Goal: Task Accomplishment & Management: Manage account settings

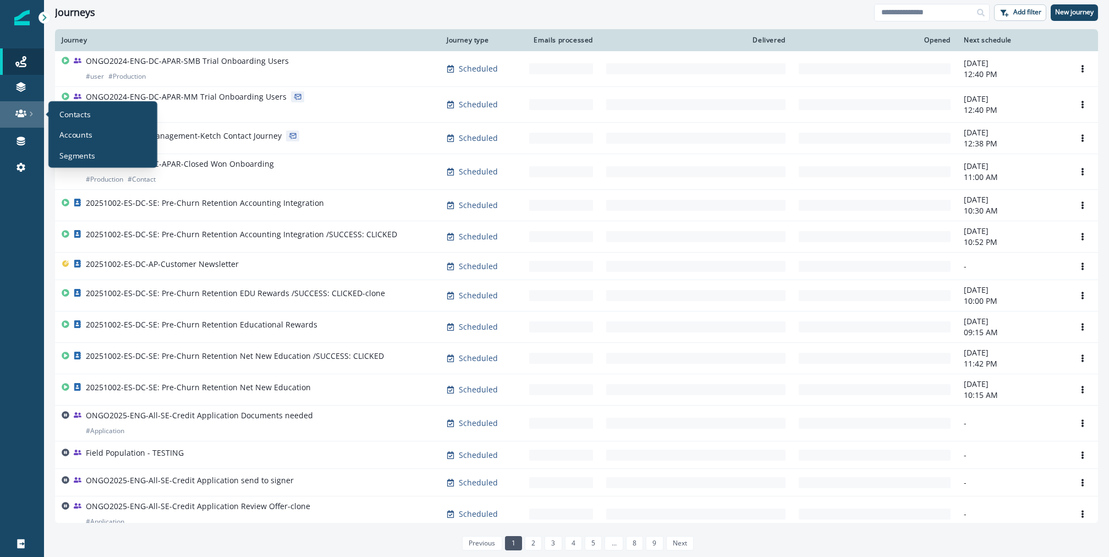
click at [25, 110] on icon at bounding box center [20, 113] width 11 height 11
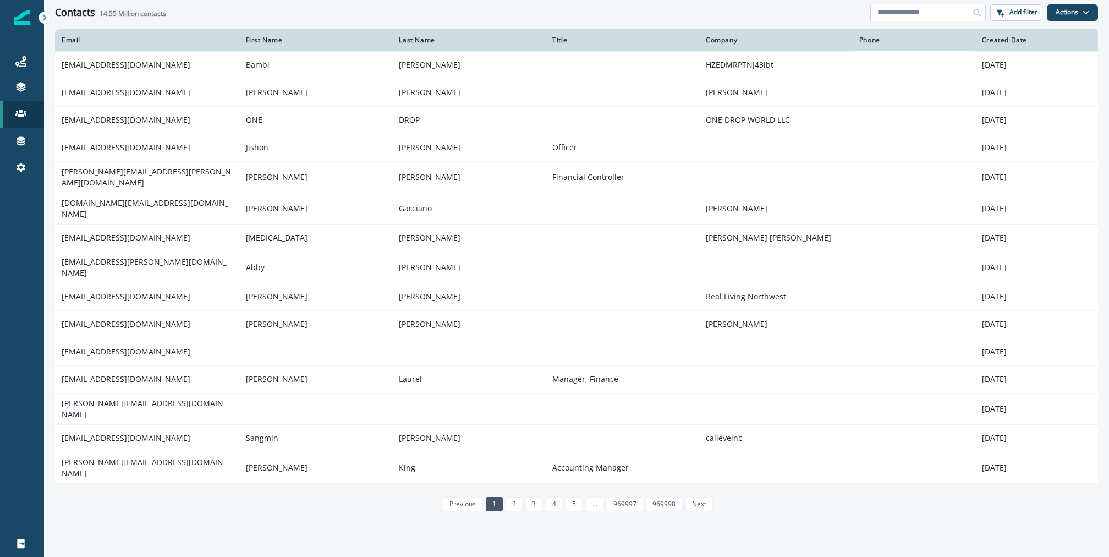
click at [954, 11] on input at bounding box center [927, 13] width 115 height 18
paste input "**********"
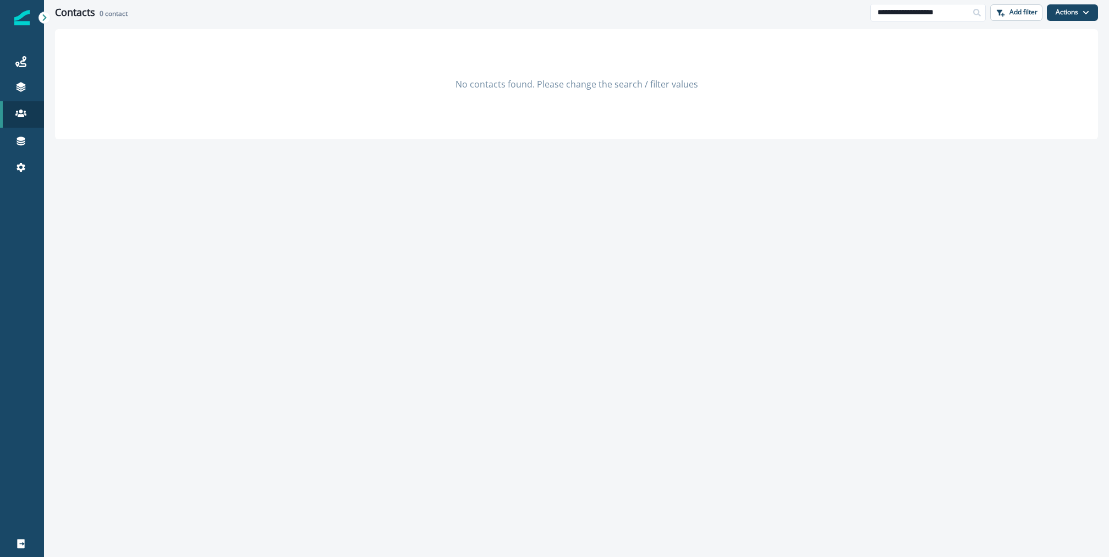
click at [972, 6] on div at bounding box center [977, 13] width 18 height 18
click at [958, 6] on input "**********" at bounding box center [927, 13] width 115 height 18
paste input
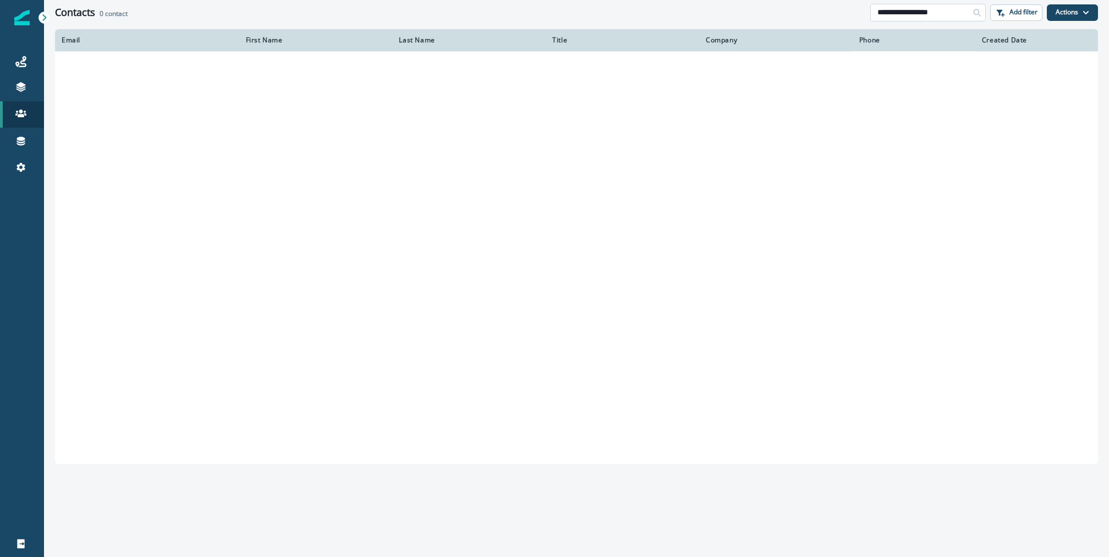
type input "**********"
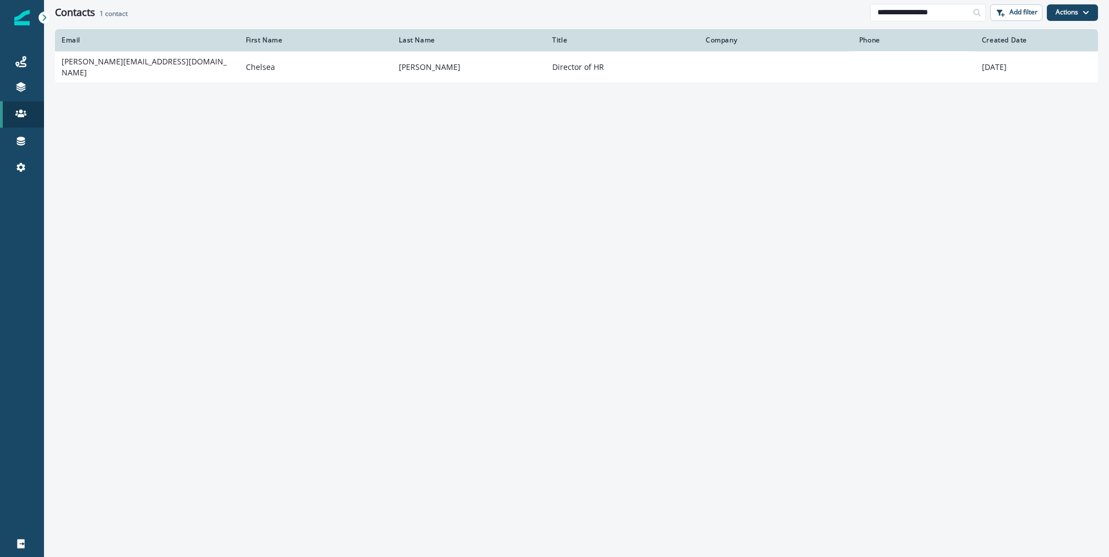
click at [208, 69] on td "chelsea@wsf-co.com" at bounding box center [147, 66] width 184 height 31
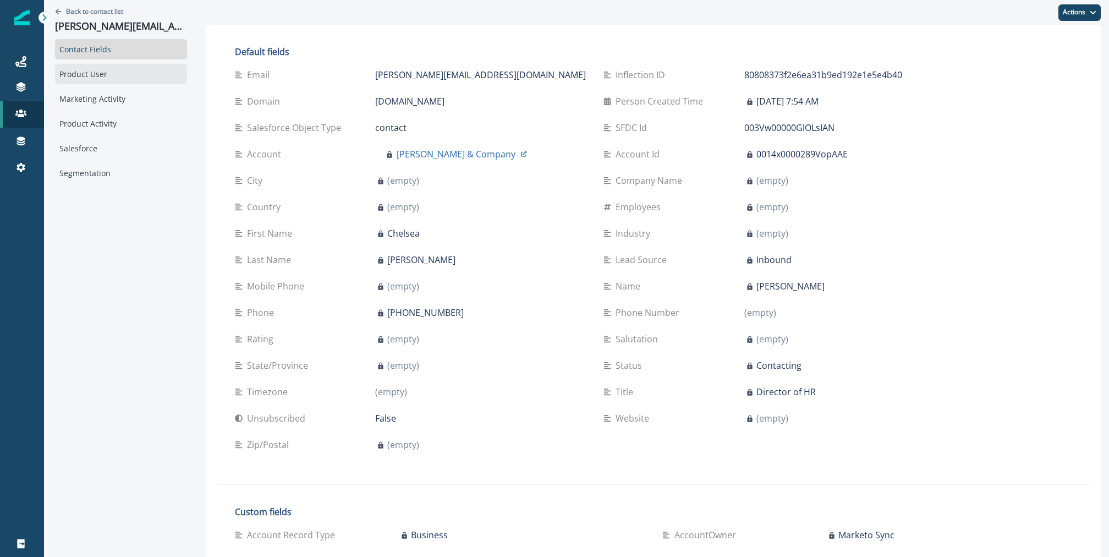
click at [100, 78] on div "Product User" at bounding box center [121, 74] width 132 height 20
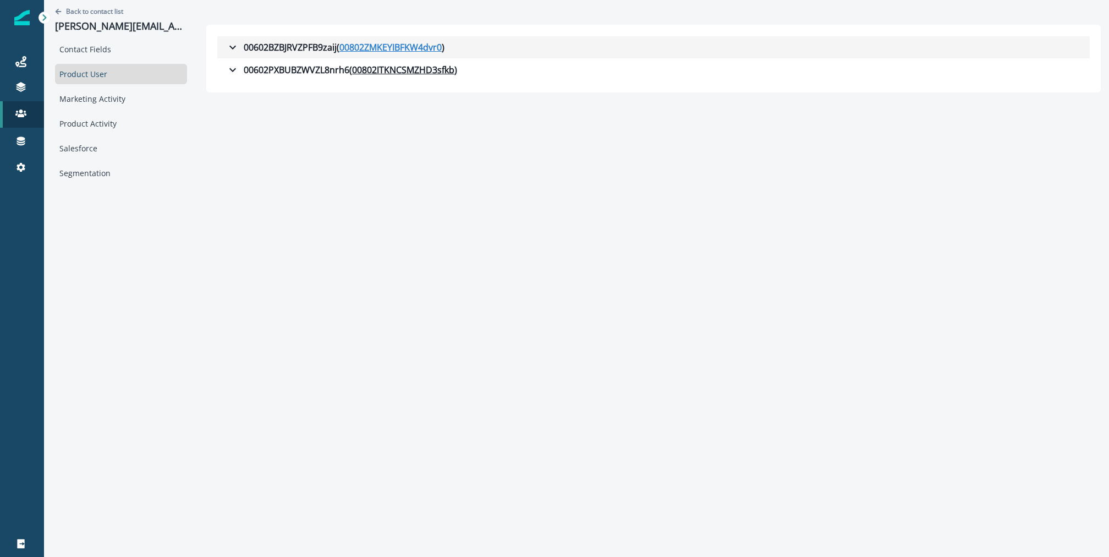
click at [339, 50] on u "00802ZMKEYIBFKW4dvr0" at bounding box center [390, 47] width 102 height 13
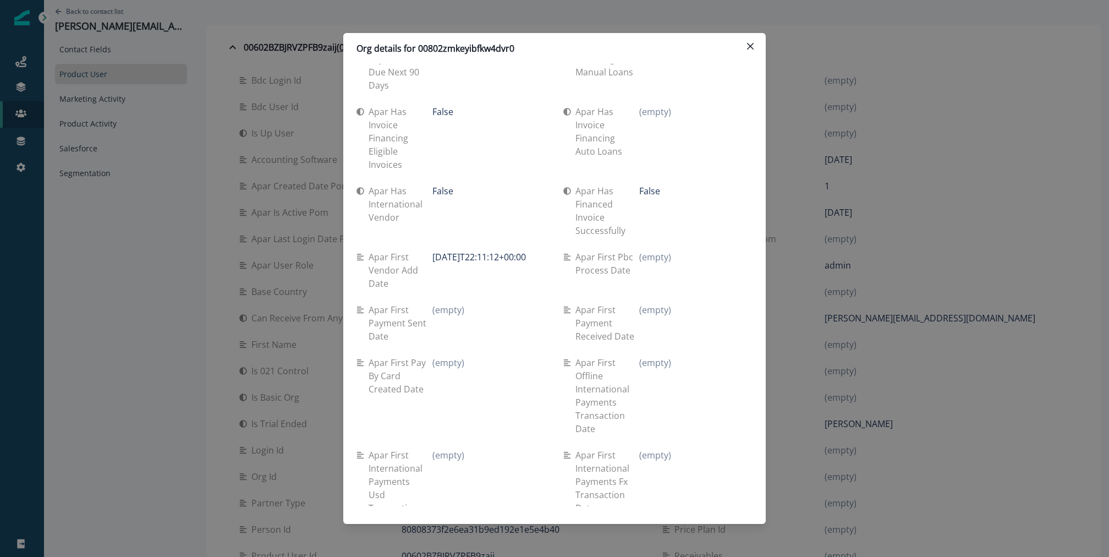
scroll to position [4200, 0]
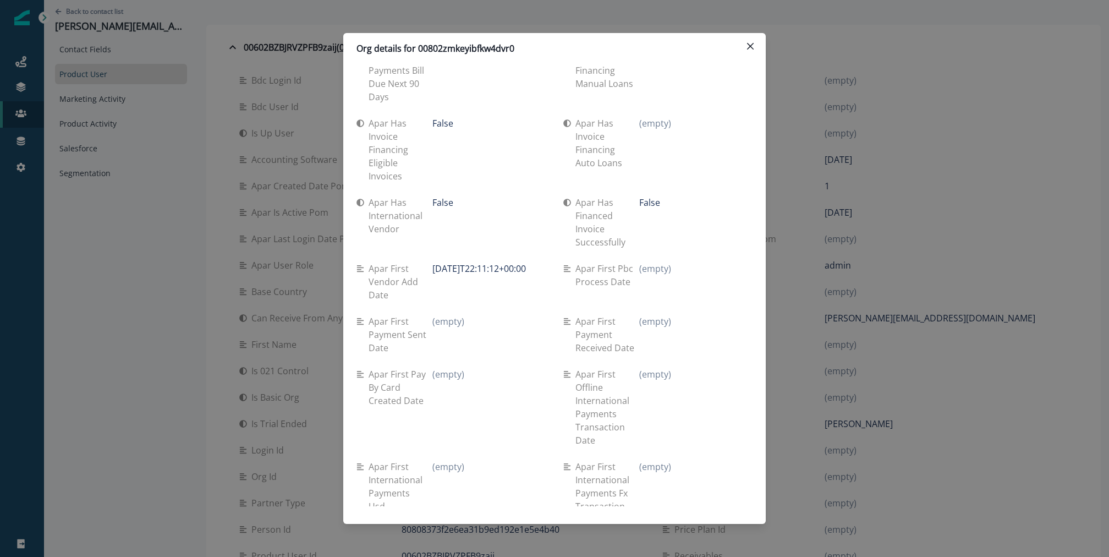
click at [313, 194] on div "Org details for 00802zmkeyibfkw4dvr0 Se travel spend lifetime (empty) Se spend …" at bounding box center [554, 278] width 1109 height 557
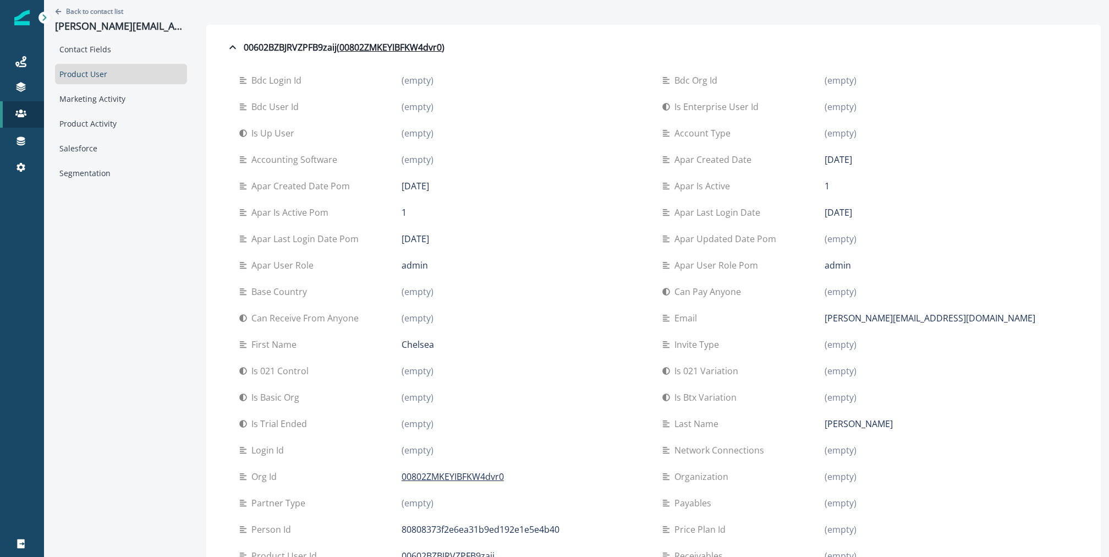
scroll to position [167, 0]
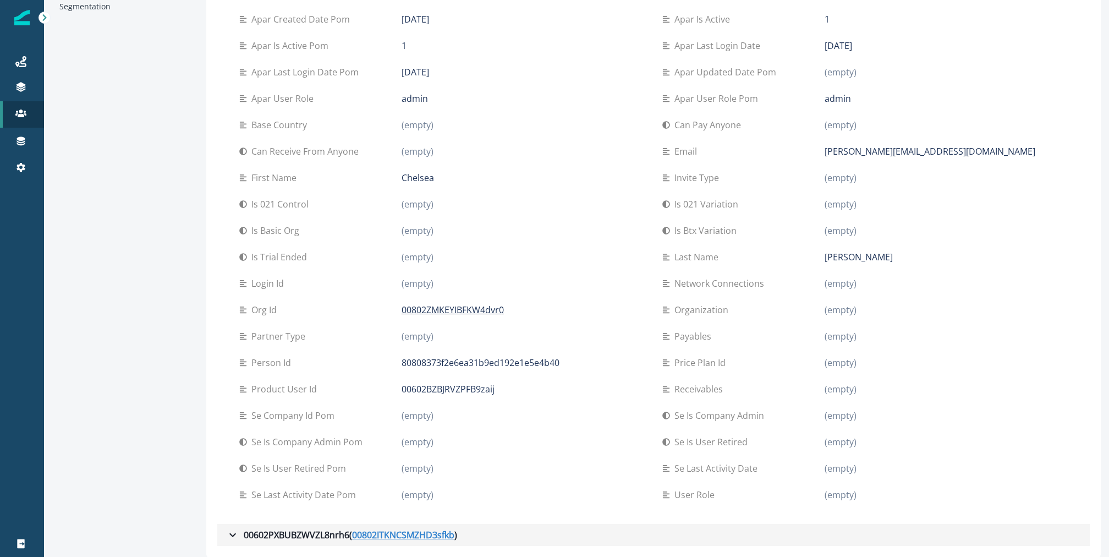
click at [372, 531] on u "00802ITKNCSMZHD3sfkb" at bounding box center [403, 534] width 102 height 13
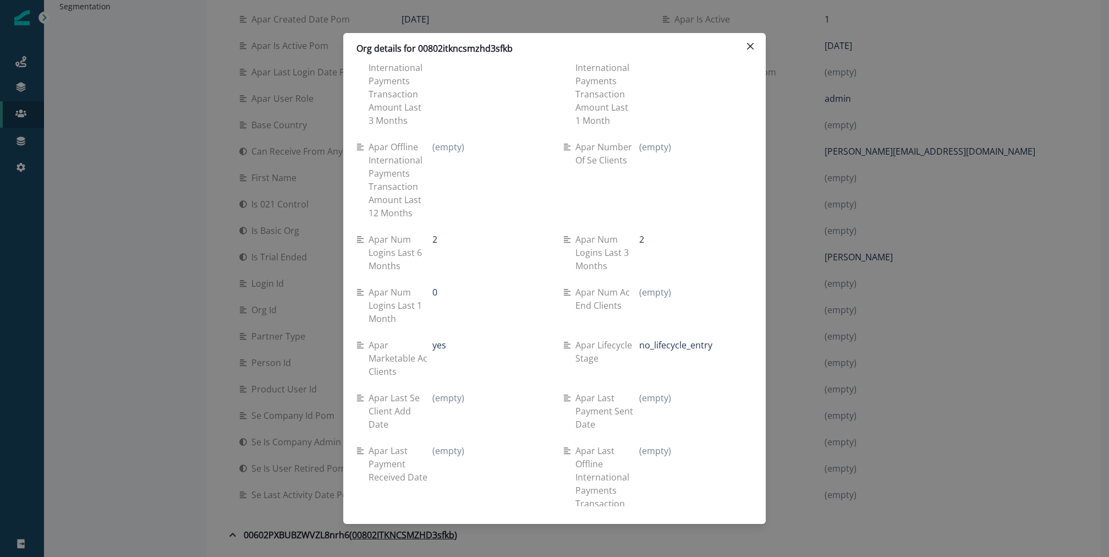
scroll to position [1950, 0]
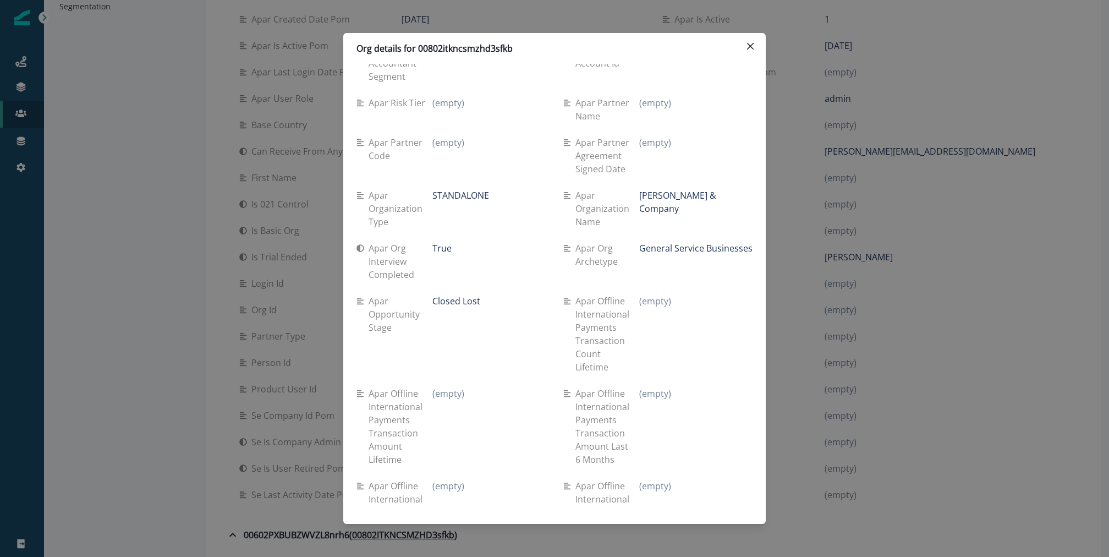
click at [791, 252] on div "Org details for 00802itkncsmzhd3sfkb Se travel spend lifetime (empty) Se spend …" at bounding box center [554, 278] width 1109 height 557
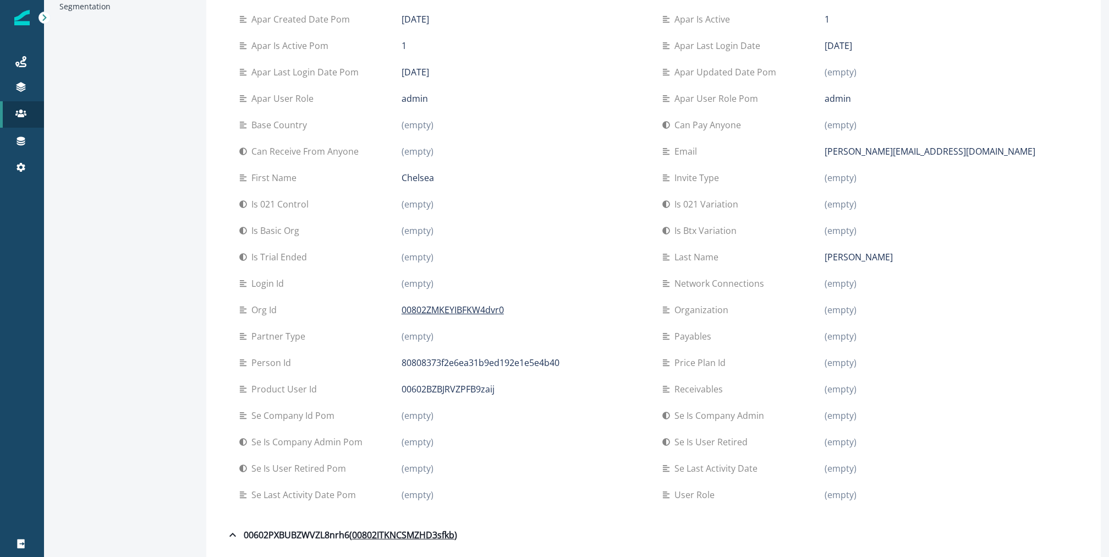
scroll to position [0, 0]
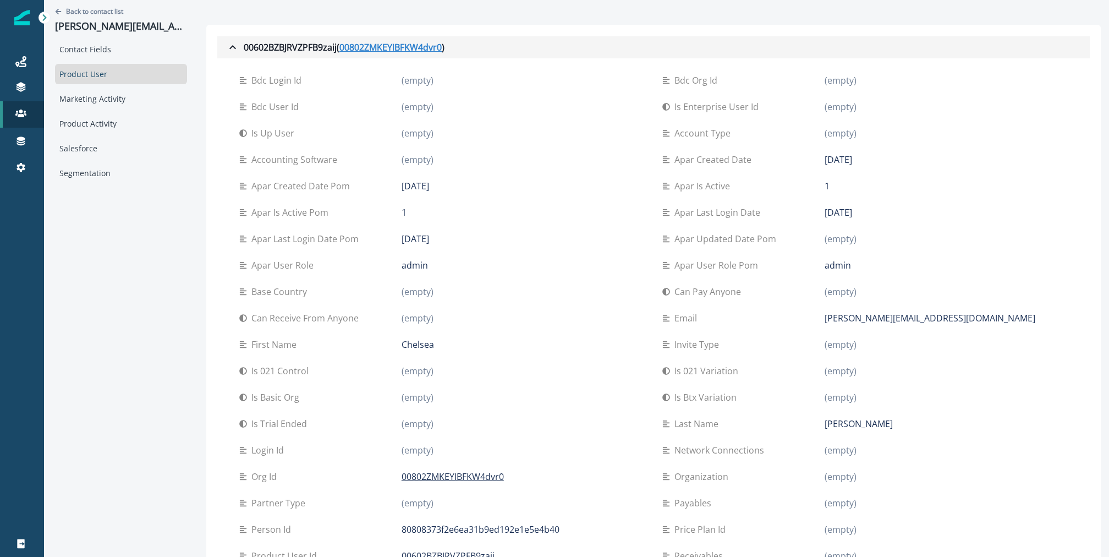
click at [406, 47] on u "00802ZMKEYIBFKW4dvr0" at bounding box center [390, 47] width 102 height 13
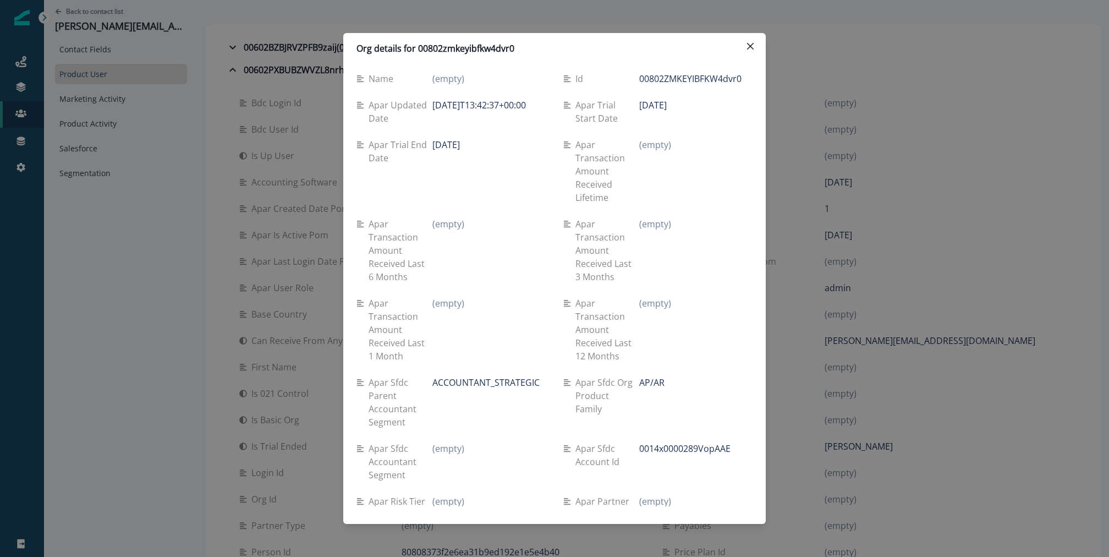
scroll to position [1549, 0]
click at [482, 39] on header "Org details for 00802zmkeyibfkw4dvr0" at bounding box center [554, 48] width 422 height 31
click at [487, 59] on header "Org details for 00802zmkeyibfkw4dvr0" at bounding box center [554, 48] width 422 height 31
click at [482, 49] on p "Org details for 00802zmkeyibfkw4dvr0" at bounding box center [435, 48] width 158 height 13
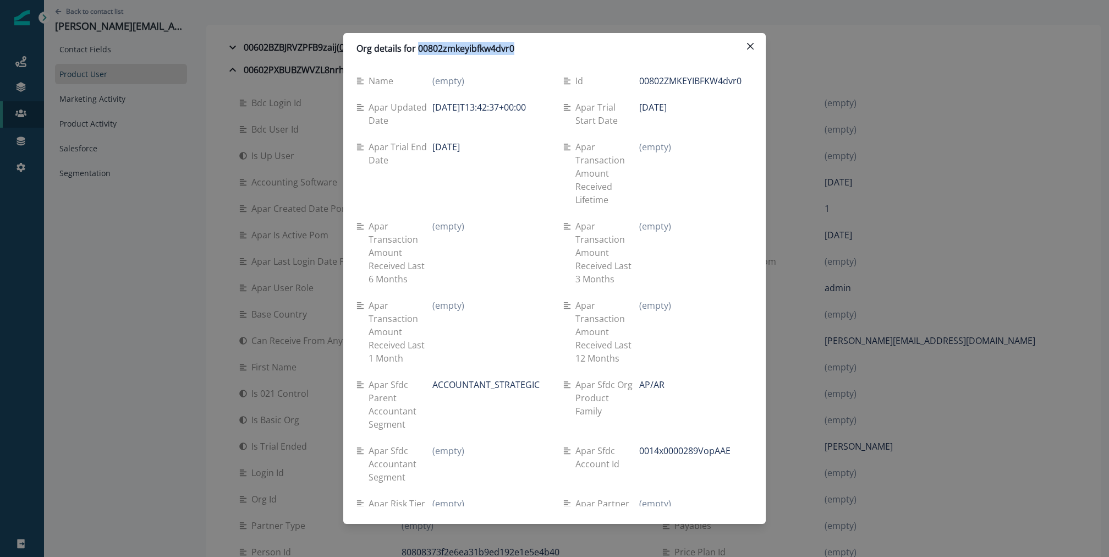
click at [482, 49] on p "Org details for 00802zmkeyibfkw4dvr0" at bounding box center [435, 48] width 158 height 13
copy p "00802zmkeyibfkw4dvr0"
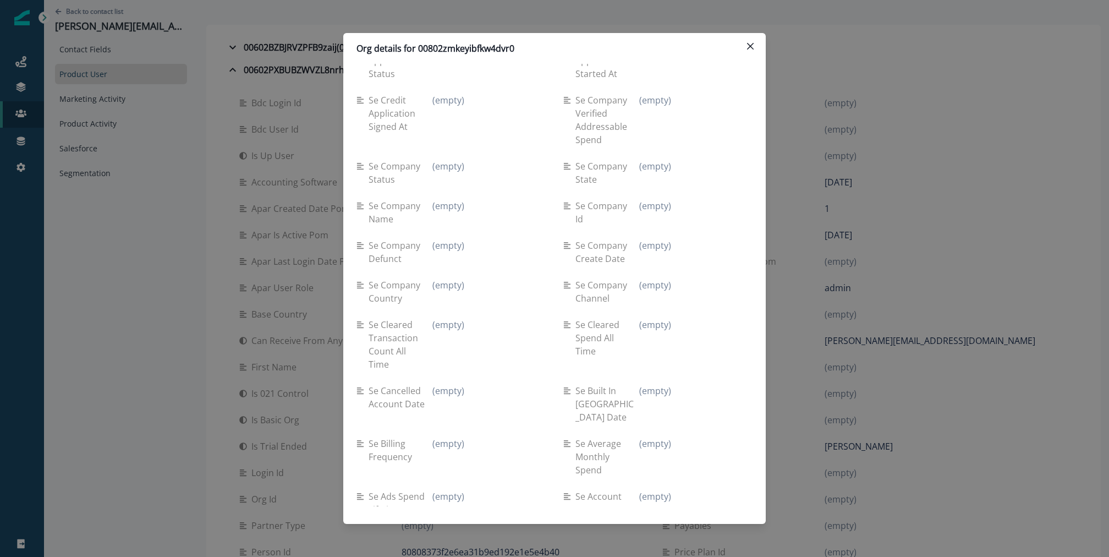
scroll to position [4644, 0]
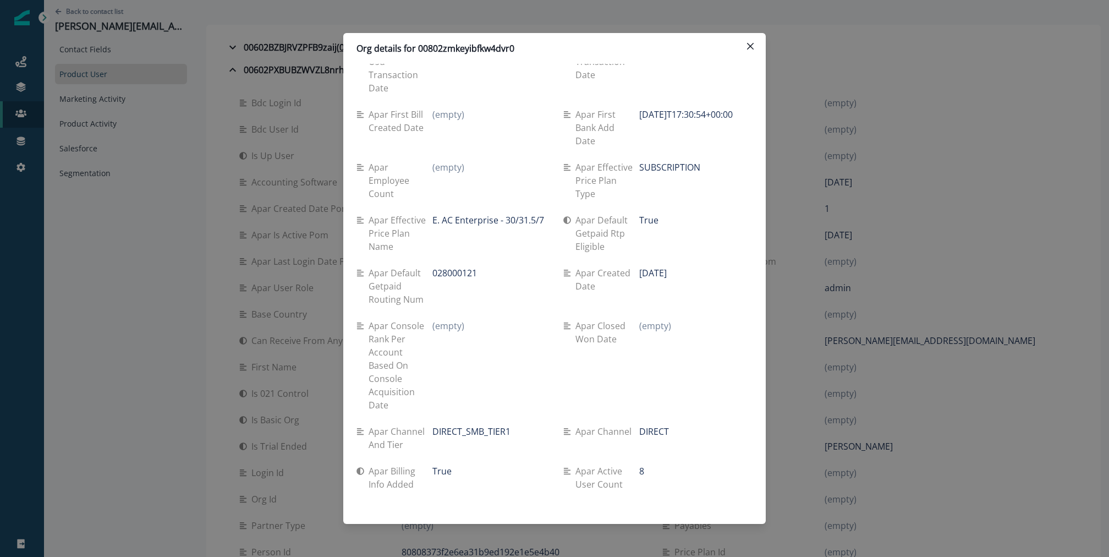
click at [42, 73] on div "Org details for 00802zmkeyibfkw4dvr0 Se travel spend lifetime (empty) Se spend …" at bounding box center [554, 278] width 1109 height 557
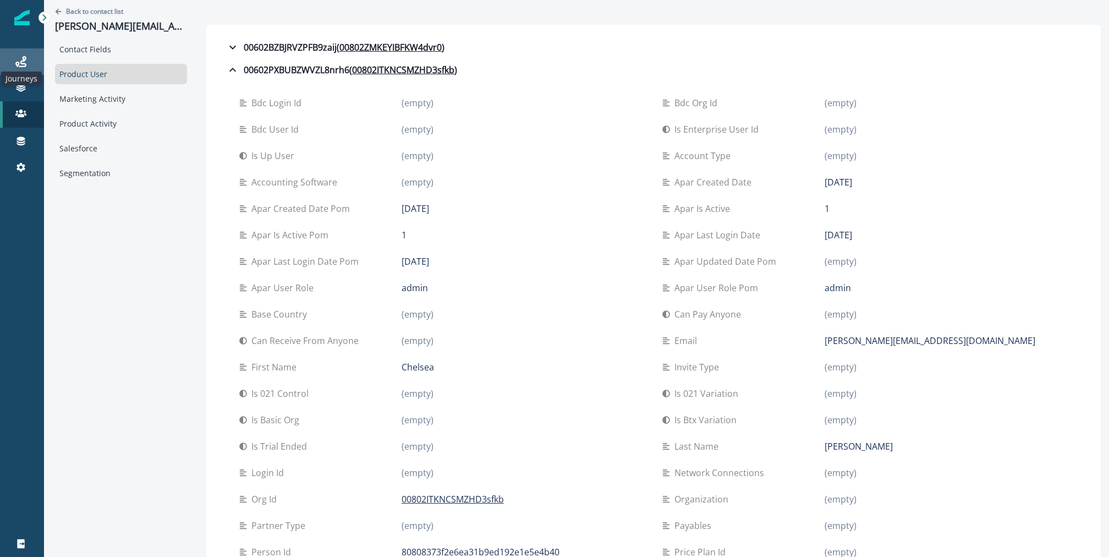
click at [21, 62] on icon at bounding box center [20, 61] width 11 height 11
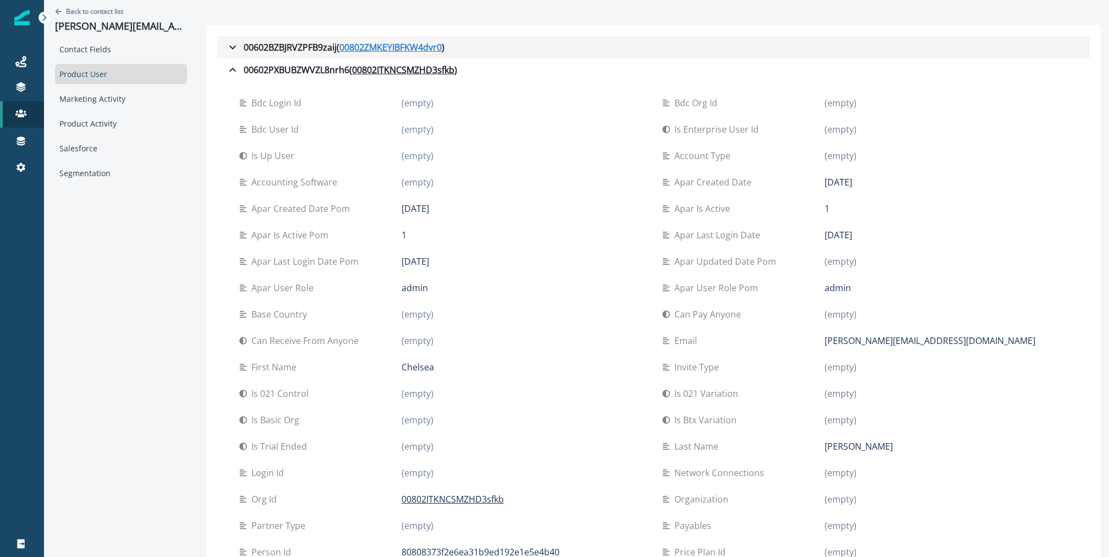
click at [386, 42] on u "00802ZMKEYIBFKW4dvr0" at bounding box center [390, 47] width 102 height 13
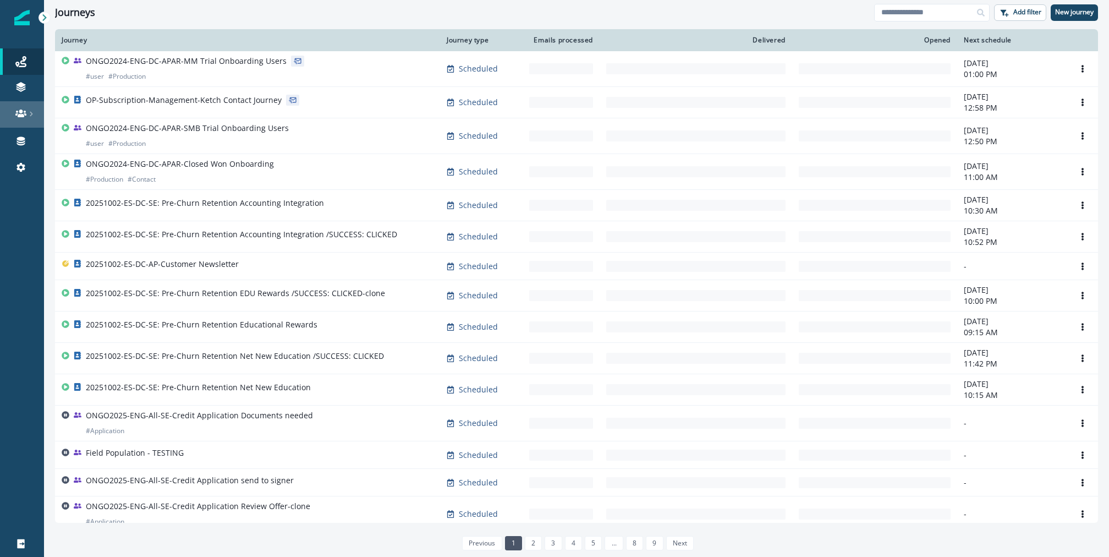
click at [17, 126] on link at bounding box center [22, 114] width 44 height 26
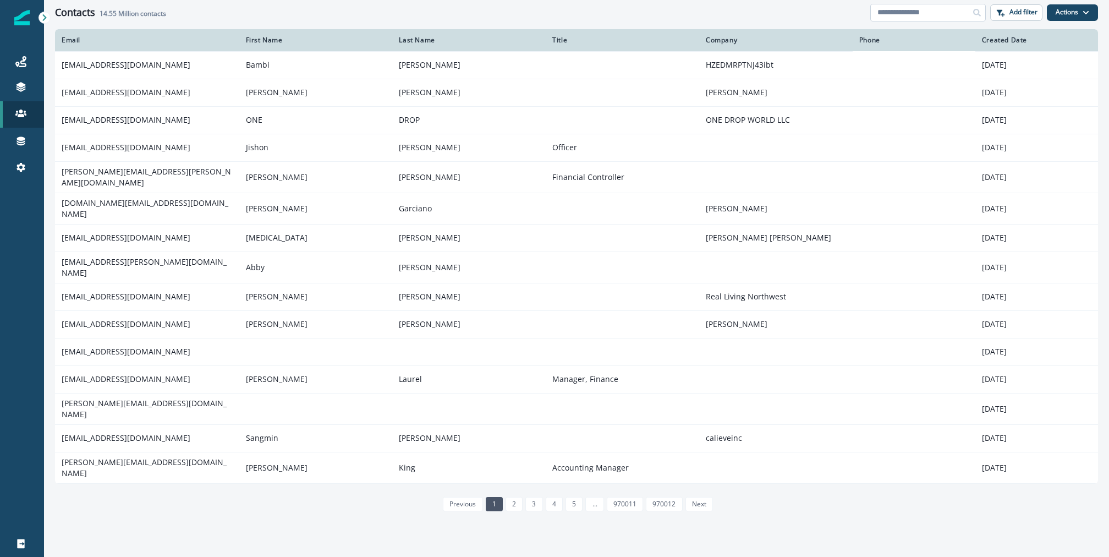
click at [928, 14] on input at bounding box center [927, 13] width 115 height 18
paste input "**********"
type input "**********"
click at [1066, 17] on button "Actions" at bounding box center [1072, 12] width 51 height 16
click at [16, 70] on link "Journeys" at bounding box center [22, 61] width 44 height 26
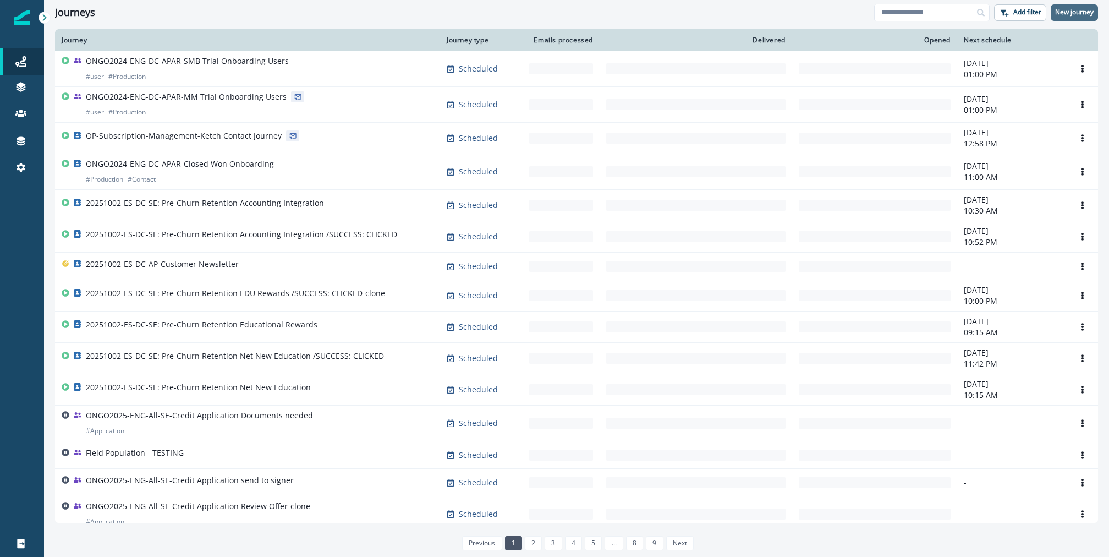
click at [1077, 11] on p "New journey" at bounding box center [1074, 12] width 38 height 8
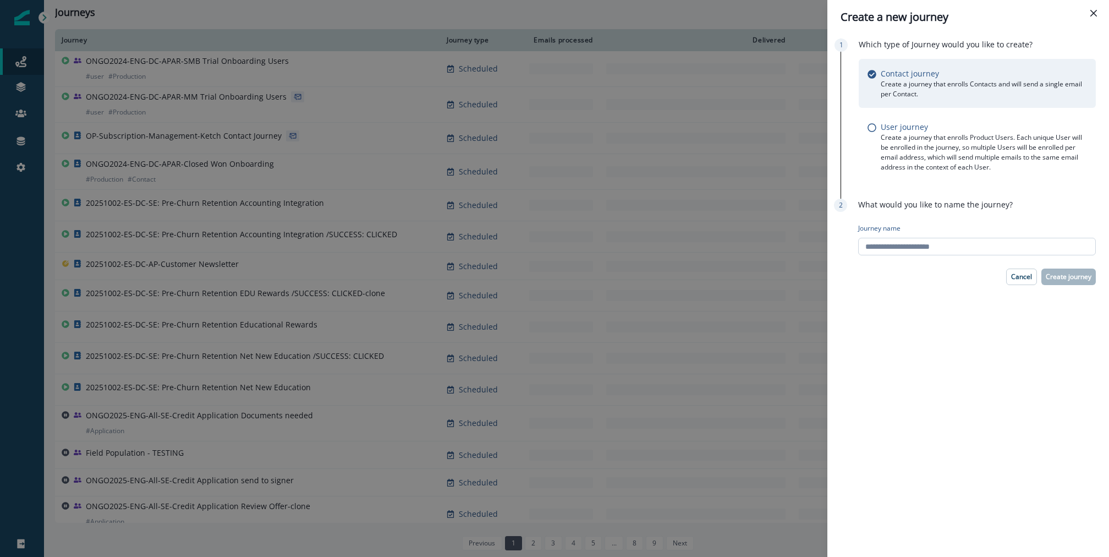
click at [965, 241] on input "Journey name" at bounding box center [977, 247] width 238 height 18
click at [895, 247] on input "**********" at bounding box center [977, 247] width 238 height 18
type input "**********"
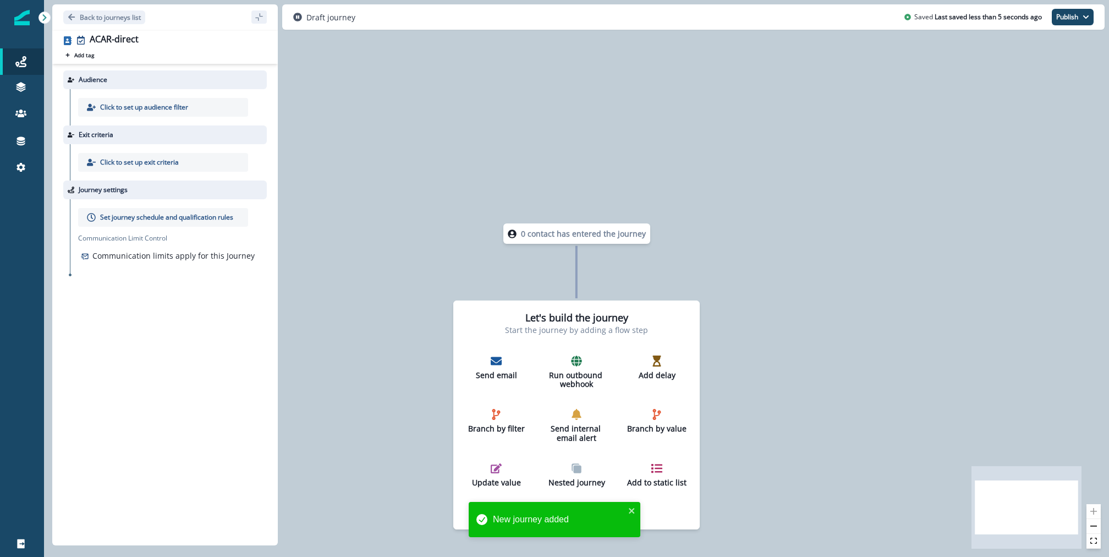
click at [153, 111] on p "Click to set up audience filter" at bounding box center [144, 107] width 88 height 10
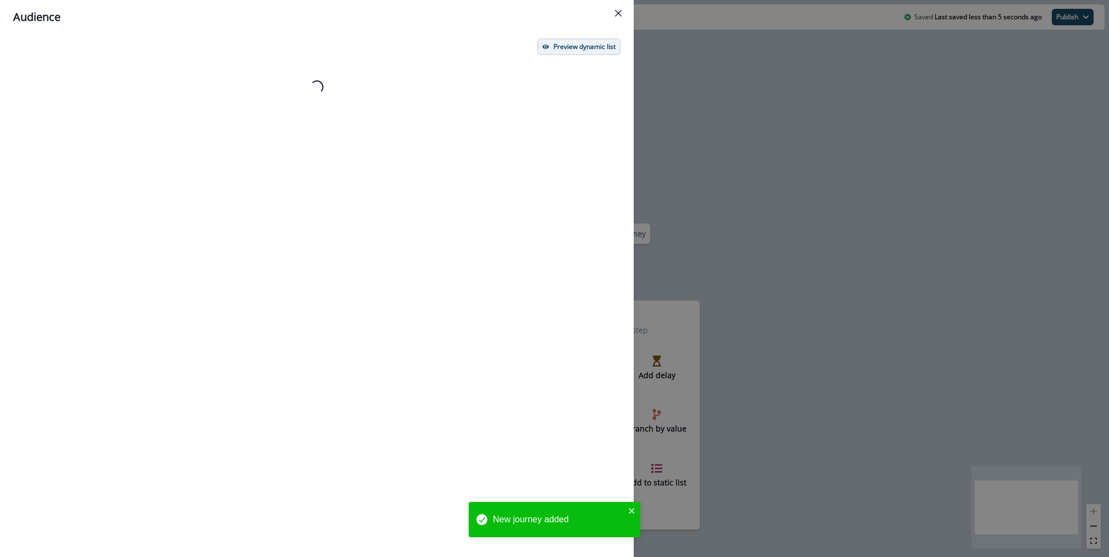
click at [593, 51] on p "Preview dynamic list" at bounding box center [584, 47] width 62 height 8
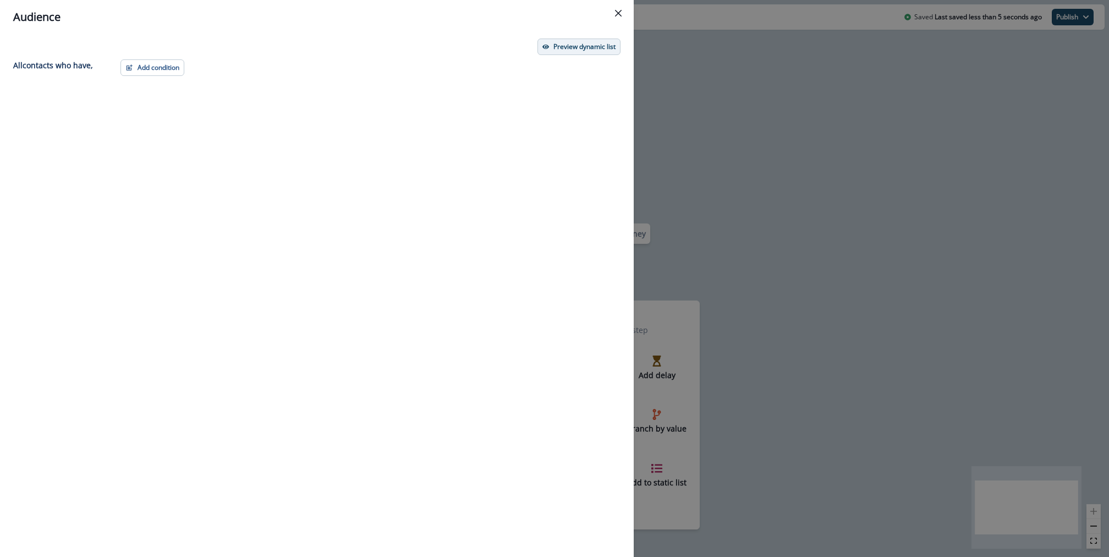
click at [593, 49] on p "Preview dynamic list" at bounding box center [584, 47] width 62 height 8
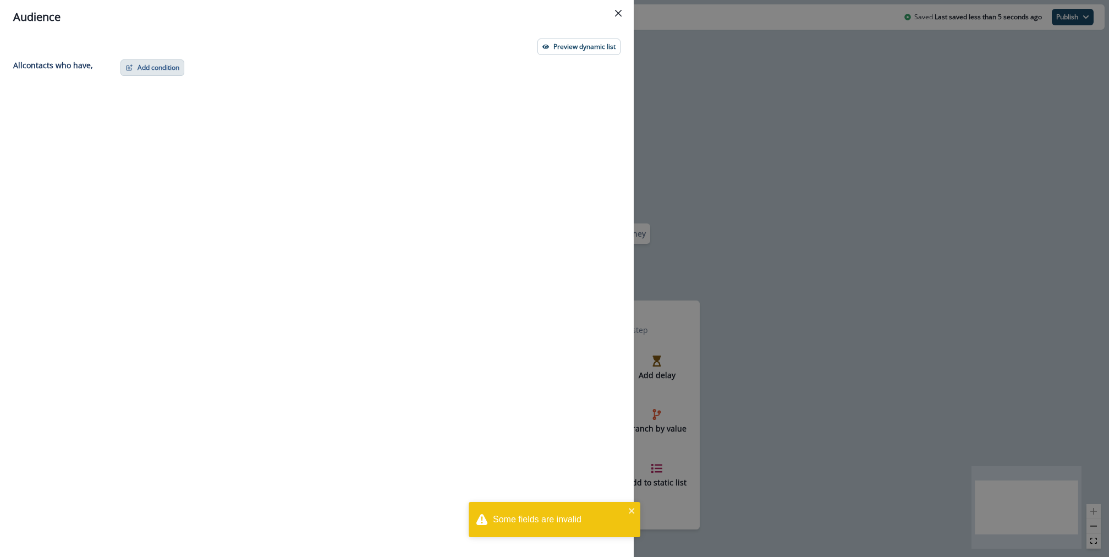
click at [130, 62] on button "Add condition" at bounding box center [152, 67] width 64 height 16
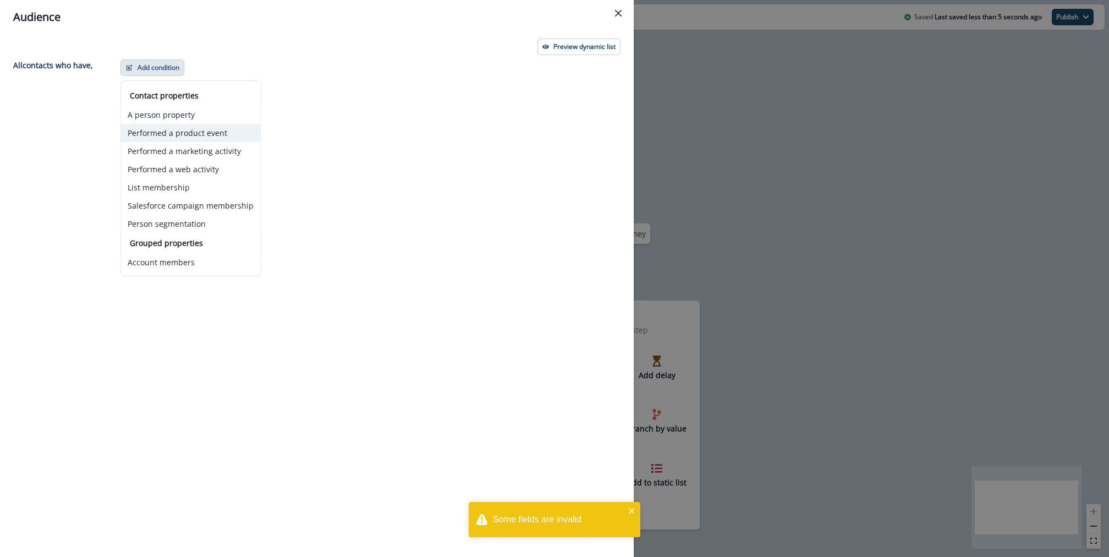
click at [224, 126] on button "Performed a product event" at bounding box center [190, 133] width 139 height 18
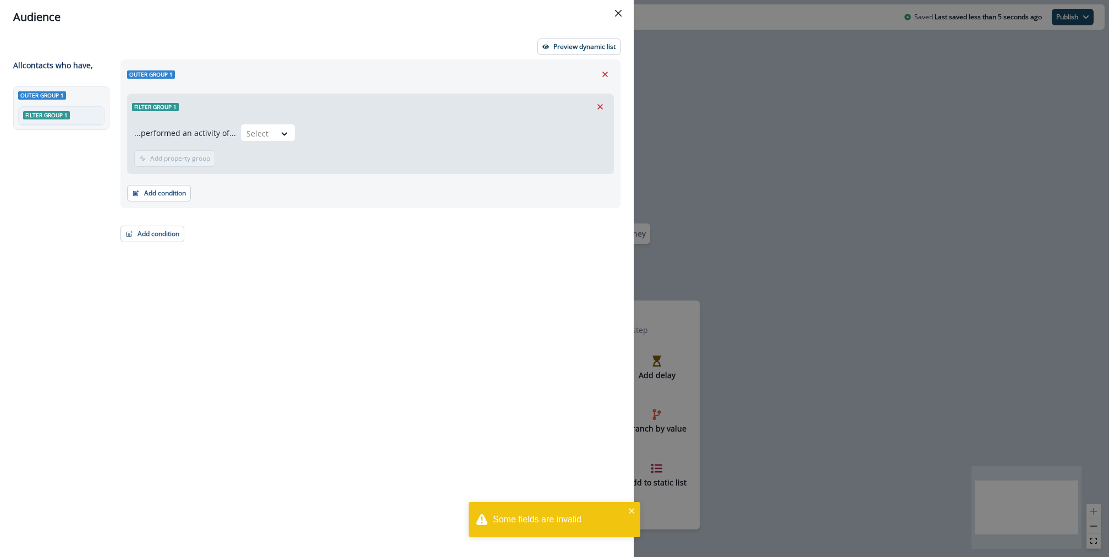
click at [301, 130] on div "...performed an activity of... Select" at bounding box center [370, 135] width 472 height 22
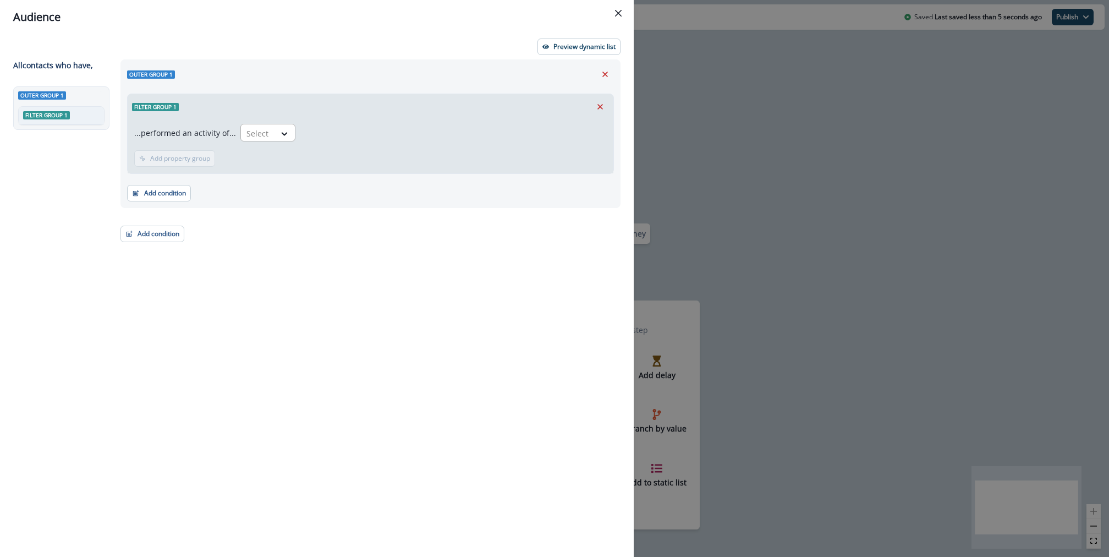
click at [271, 130] on div "Select" at bounding box center [258, 133] width 34 height 18
click at [595, 107] on icon "Remove" at bounding box center [600, 107] width 10 height 10
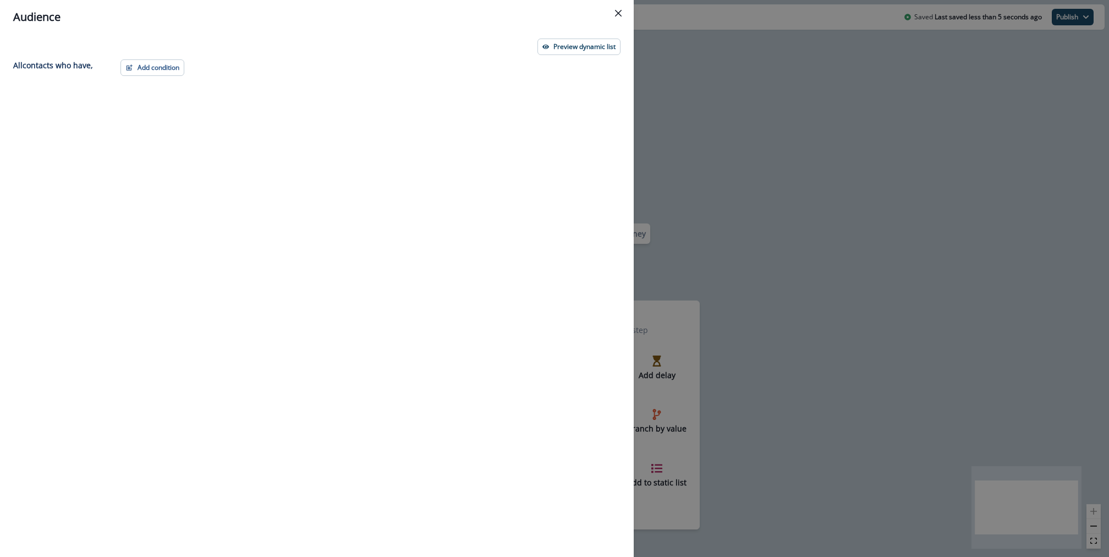
click at [144, 76] on div "Add condition Contact properties A person property Performed a product event Pe…" at bounding box center [367, 287] width 507 height 457
click at [144, 72] on button "Add condition" at bounding box center [152, 67] width 64 height 16
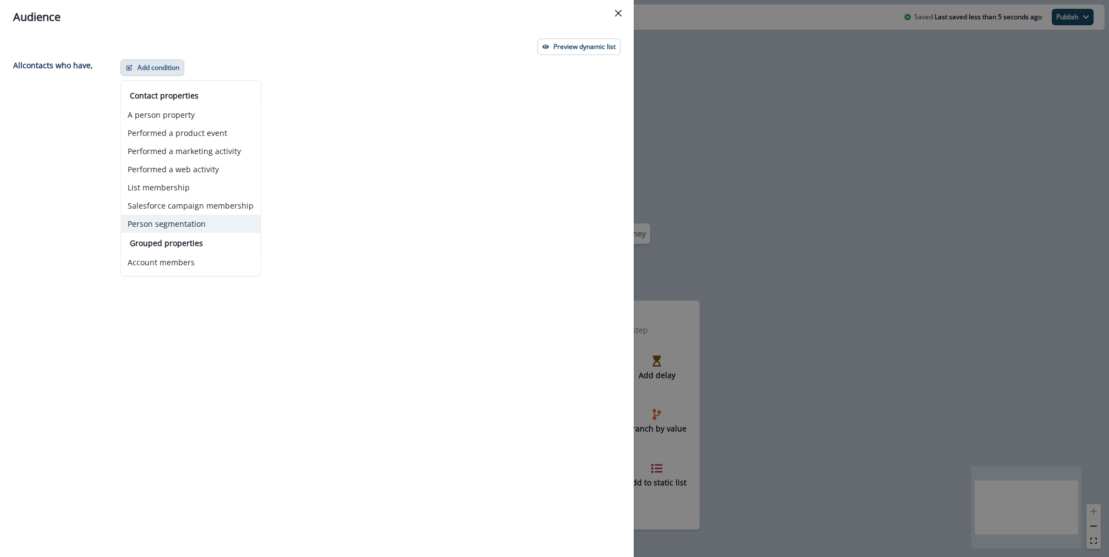
click at [189, 216] on button "Person segmentation" at bounding box center [190, 223] width 139 height 18
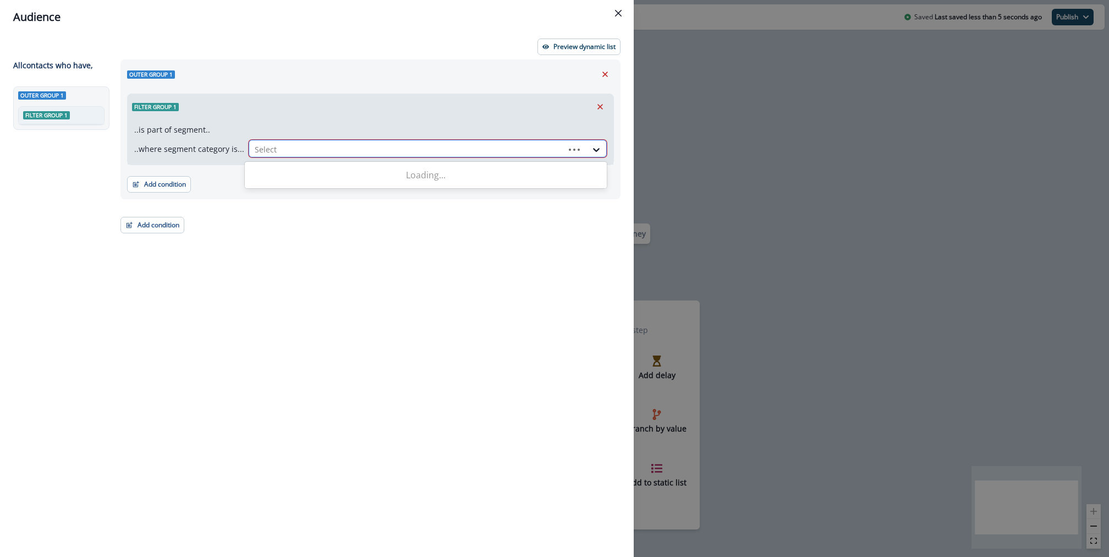
click at [262, 152] on div at bounding box center [407, 149] width 304 height 14
click at [262, 152] on div at bounding box center [418, 149] width 326 height 14
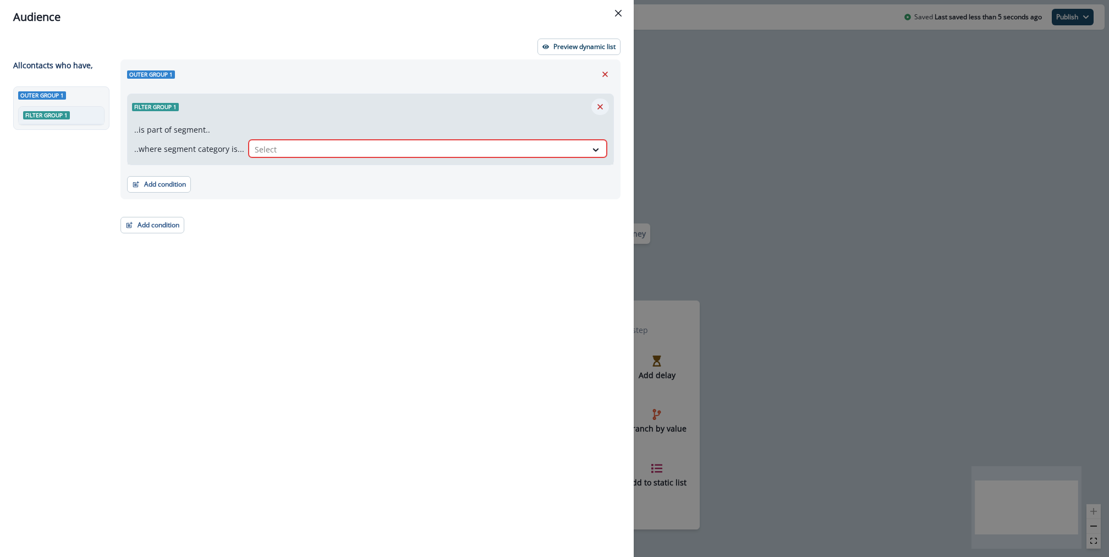
click at [599, 106] on icon "Remove" at bounding box center [599, 106] width 5 height 5
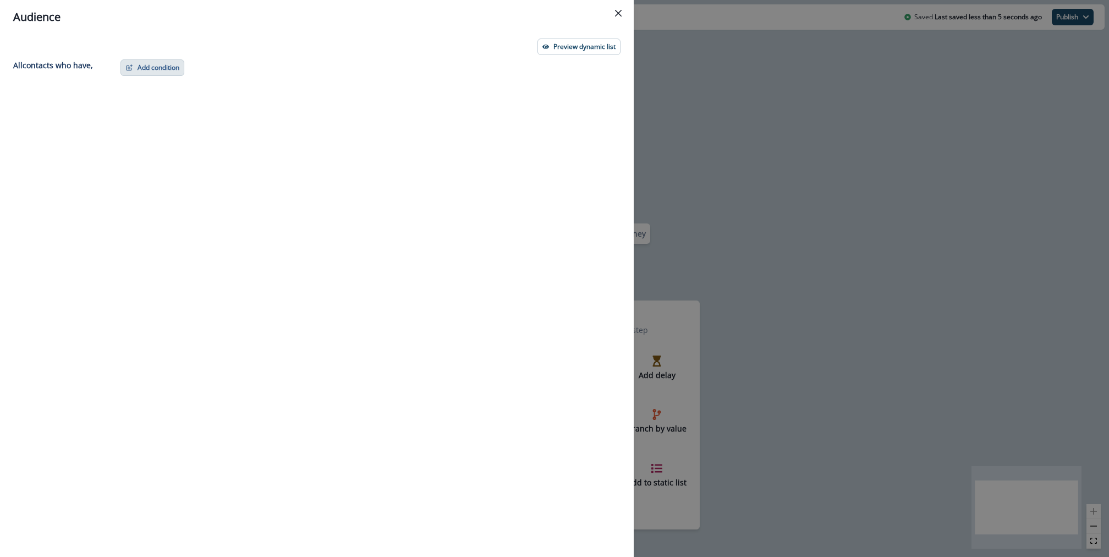
click at [164, 68] on button "Add condition" at bounding box center [152, 67] width 64 height 16
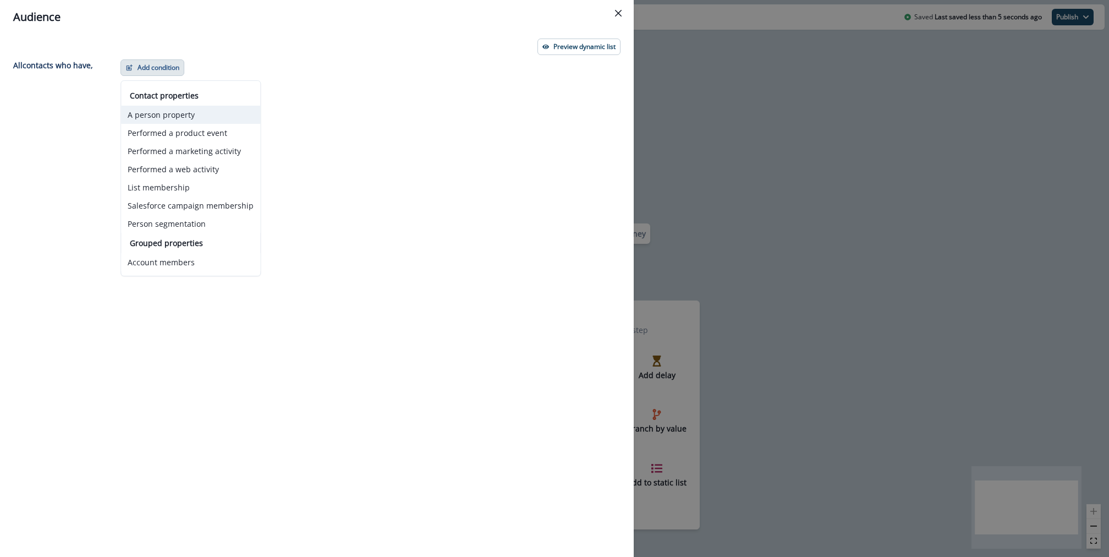
click at [162, 113] on button "A person property" at bounding box center [190, 115] width 139 height 18
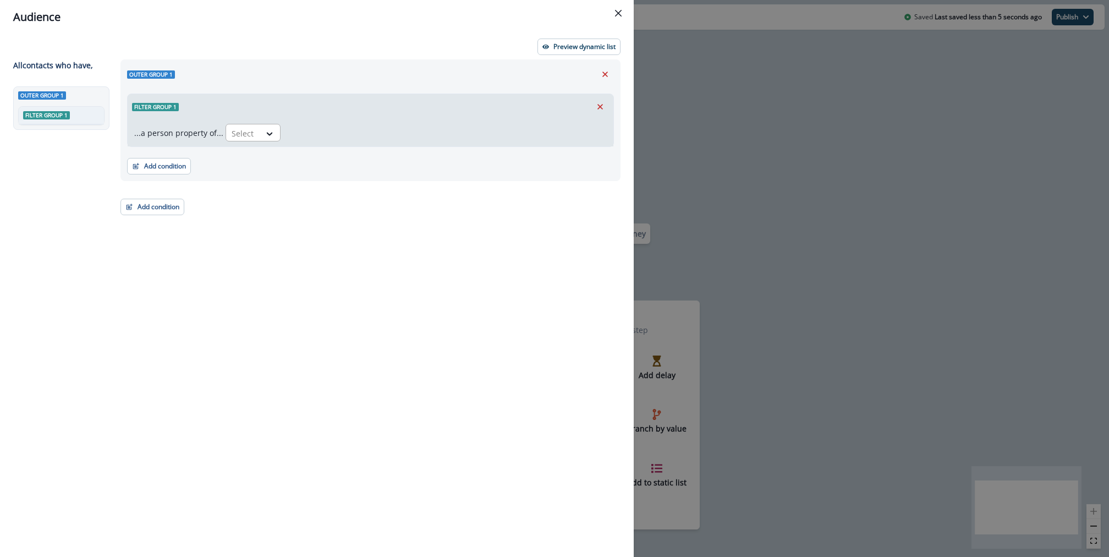
click at [247, 137] on div at bounding box center [243, 133] width 23 height 14
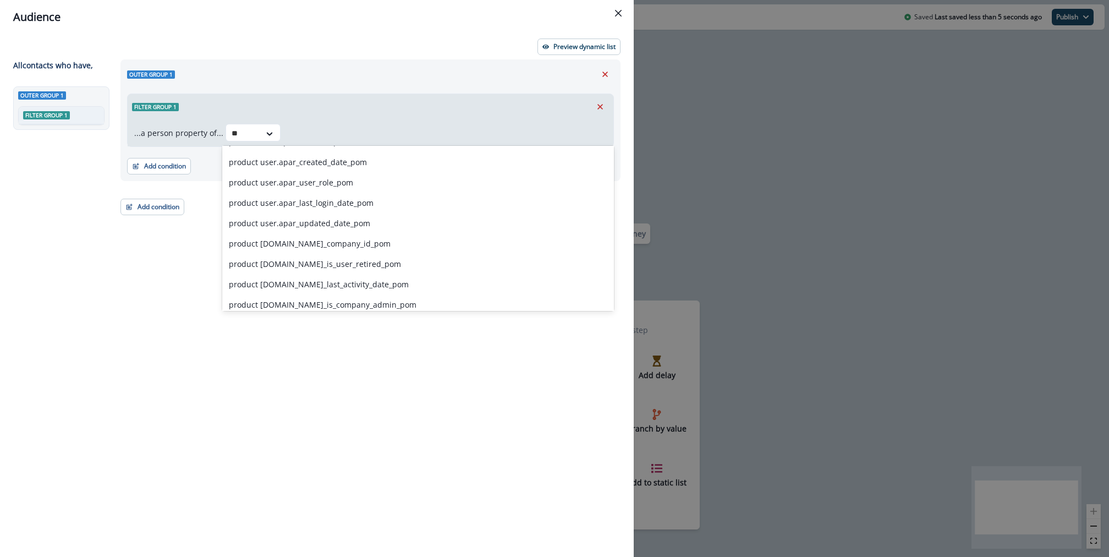
scroll to position [16, 0]
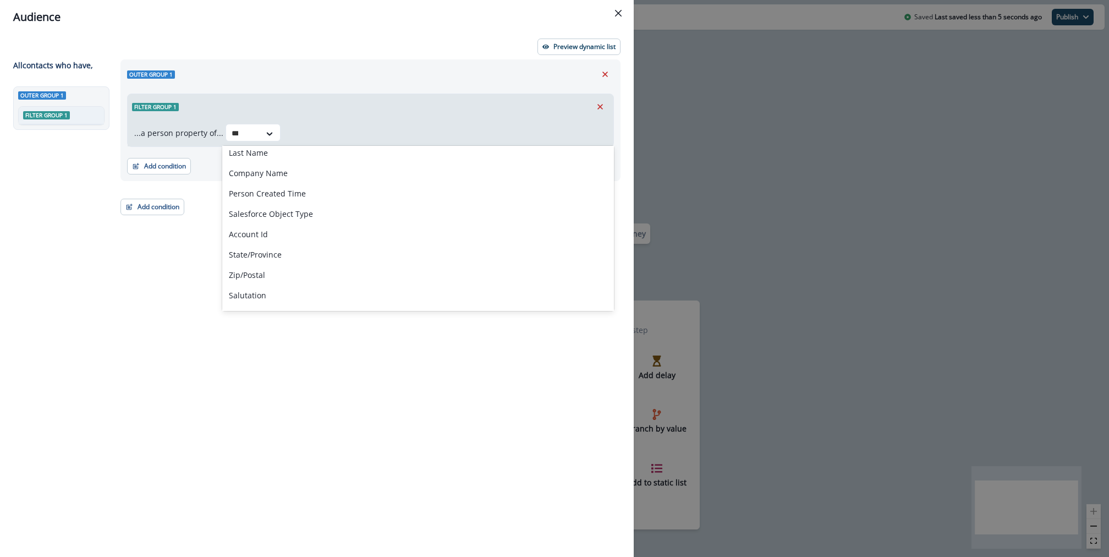
type input "****"
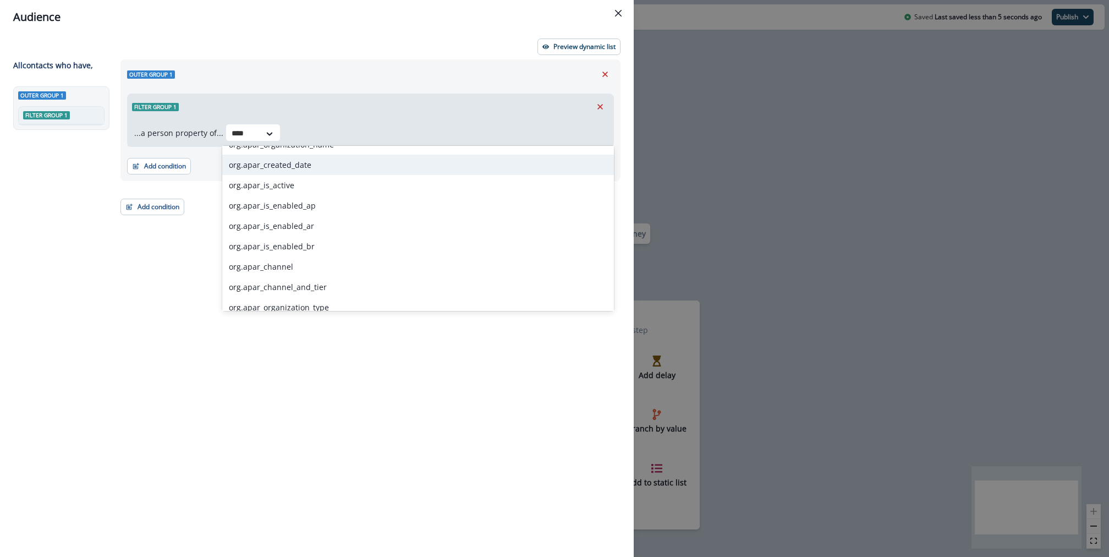
scroll to position [220, 0]
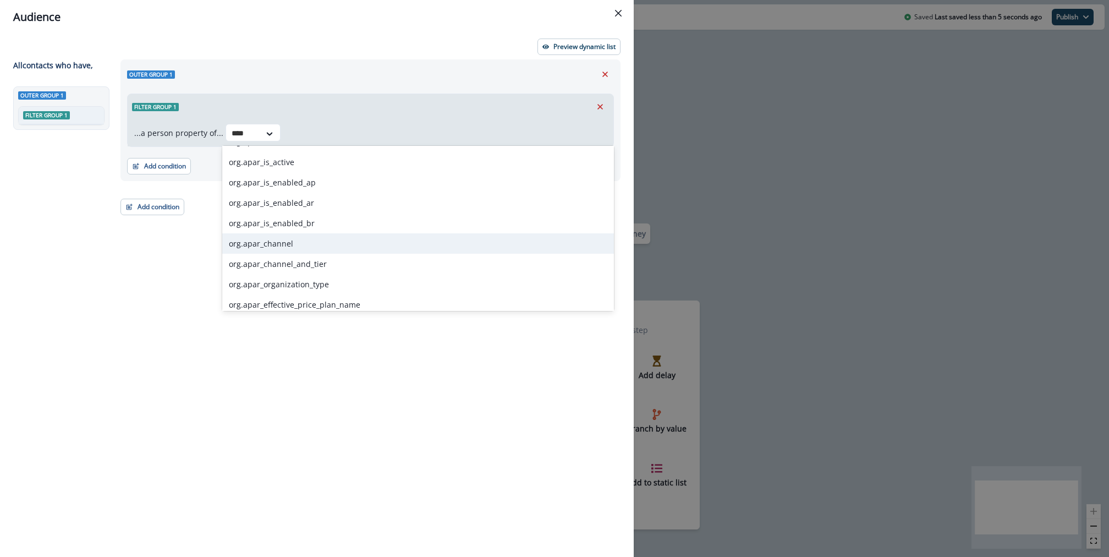
click at [370, 252] on div "org.apar_channel" at bounding box center [418, 243] width 392 height 20
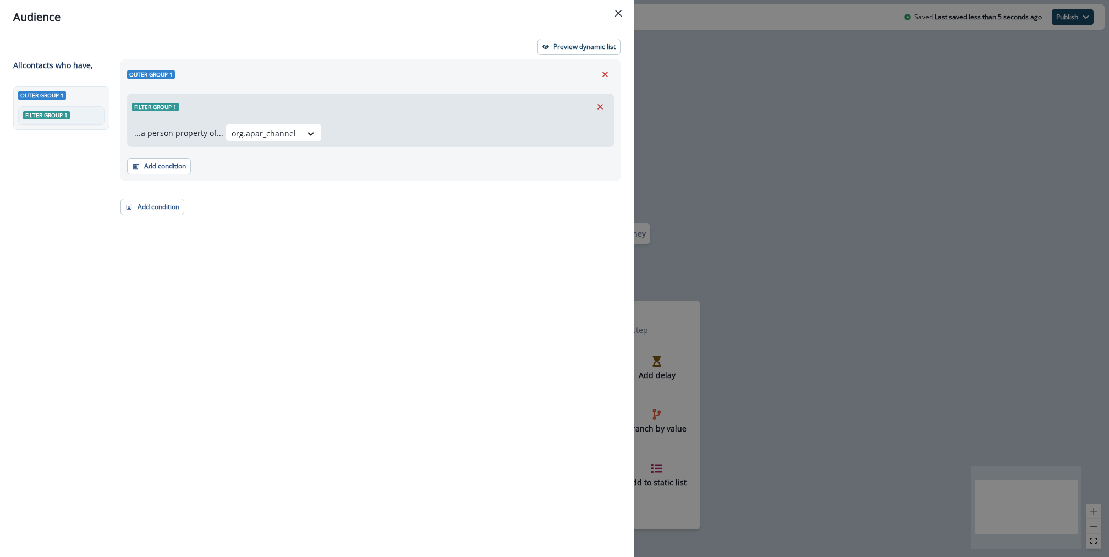
click at [390, 122] on div "...a person property of... org.apar_channel" at bounding box center [371, 132] width 486 height 27
click at [261, 138] on div at bounding box center [264, 133] width 64 height 14
click at [155, 185] on div "Outer group 1 Filter group 1 ...a person property of... org.apar_channel Add co…" at bounding box center [367, 287] width 507 height 457
click at [153, 171] on button "Add condition" at bounding box center [159, 166] width 64 height 16
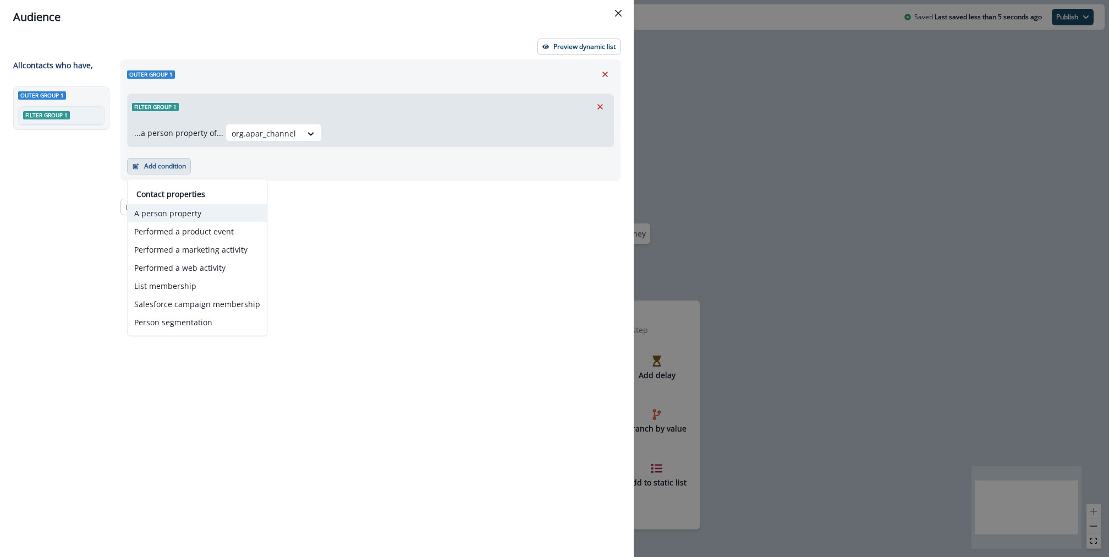
drag, startPoint x: 244, startPoint y: 218, endPoint x: 247, endPoint y: 207, distance: 11.9
click at [247, 207] on button "A person property" at bounding box center [197, 213] width 139 height 18
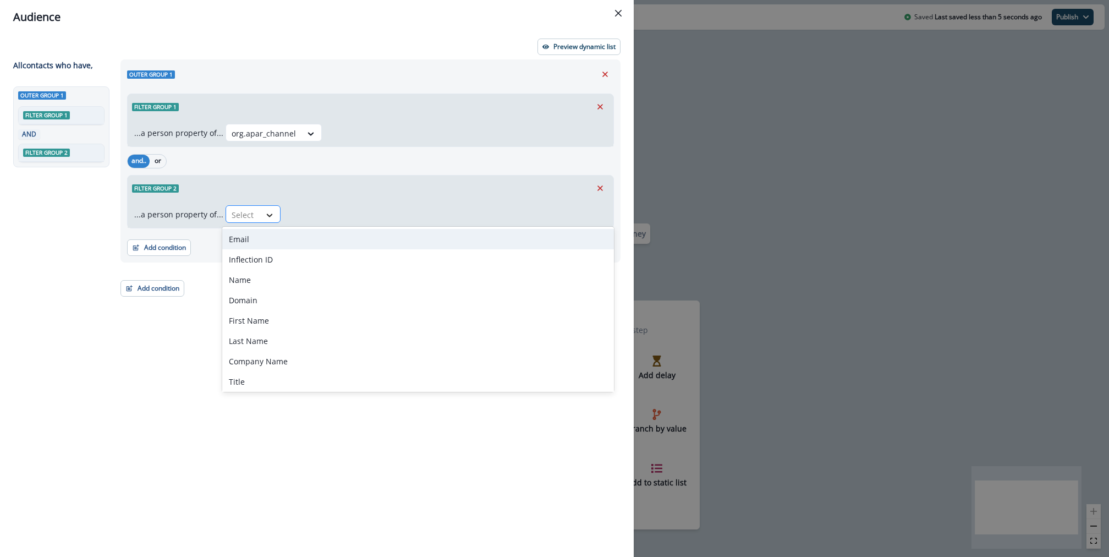
click at [265, 216] on icon at bounding box center [270, 215] width 10 height 11
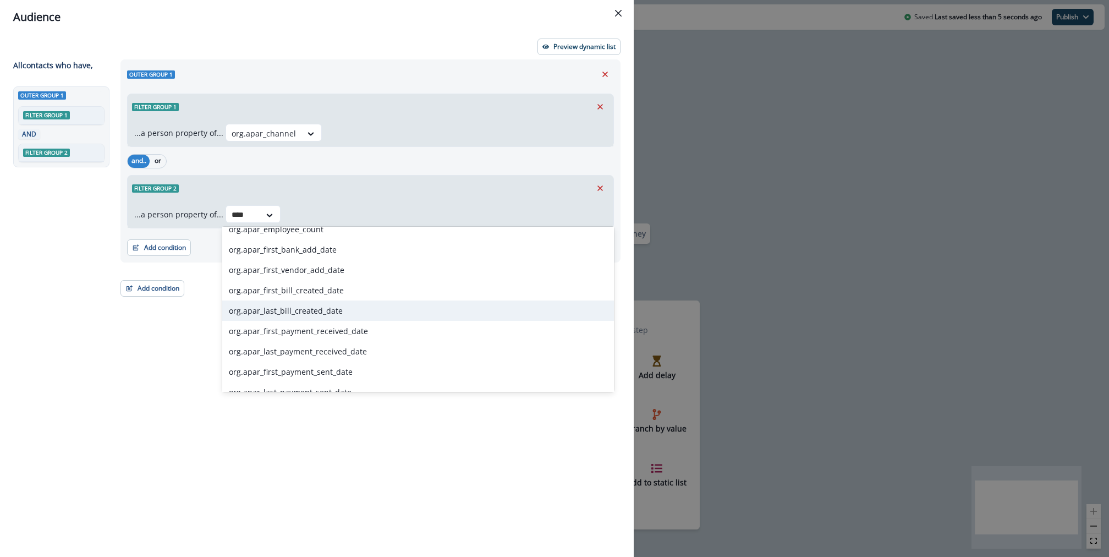
scroll to position [457, 0]
type input "****"
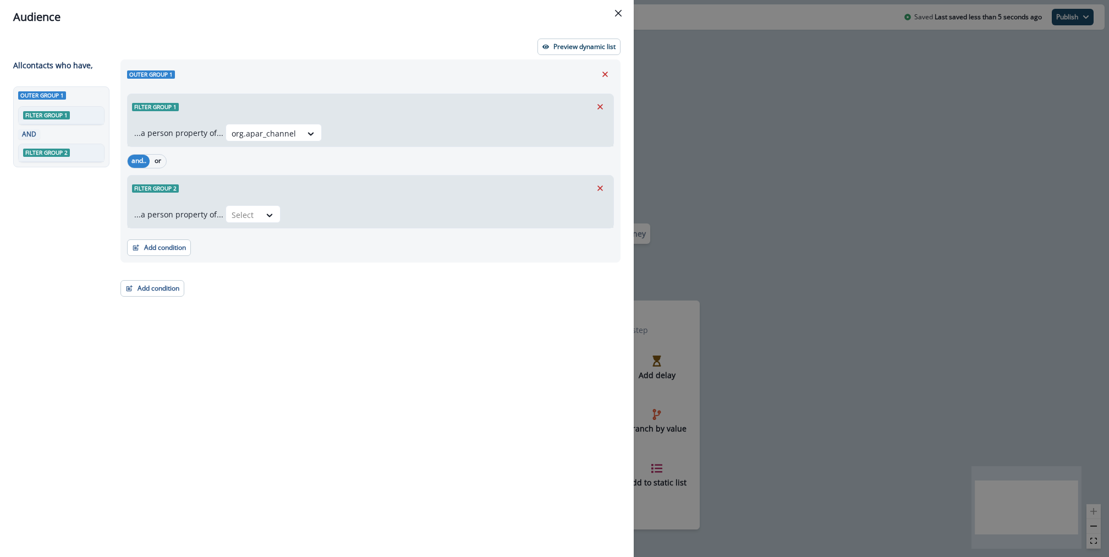
click at [174, 272] on div "Add condition Contact properties A person property Performed a product event Pe…" at bounding box center [152, 282] width 64 height 27
click at [239, 223] on div "Select" at bounding box center [243, 215] width 34 height 18
click at [243, 217] on div at bounding box center [243, 215] width 23 height 14
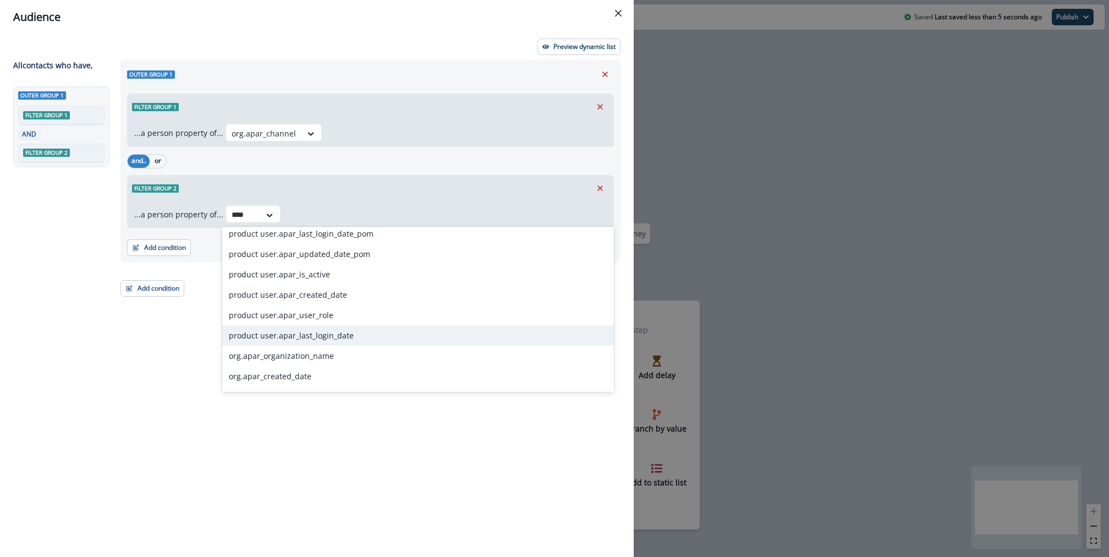
scroll to position [69, 0]
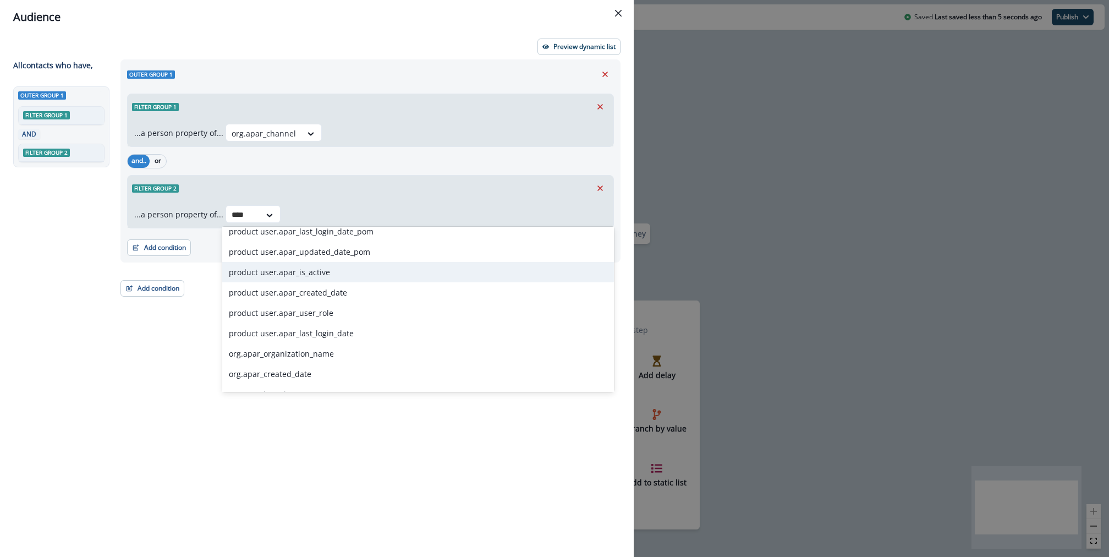
type input "****"
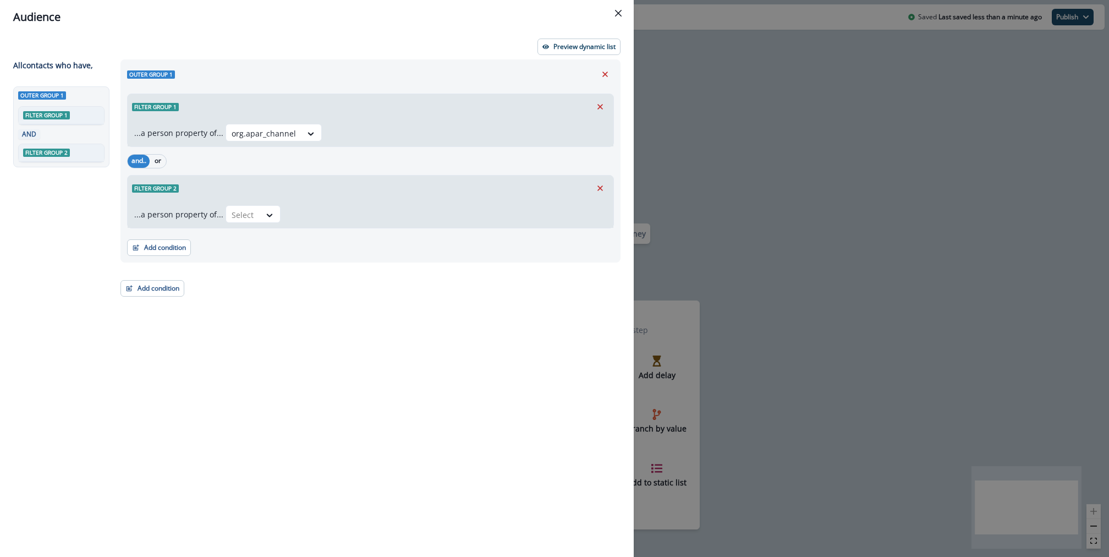
click at [318, 120] on div "...a person property of... org.apar_channel" at bounding box center [371, 132] width 486 height 27
click at [161, 255] on div "Outer group 1 Filter group 1 ...a person property of... org.apar_channel and.. …" at bounding box center [370, 160] width 500 height 203
click at [299, 209] on div "Select" at bounding box center [415, 214] width 381 height 18
click at [250, 211] on div at bounding box center [243, 215] width 23 height 14
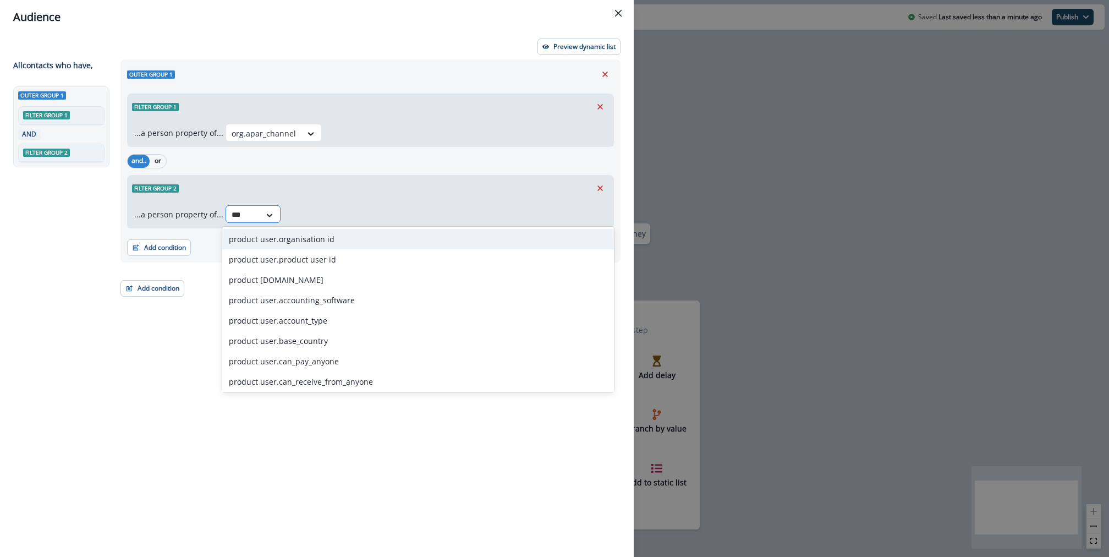
type input "****"
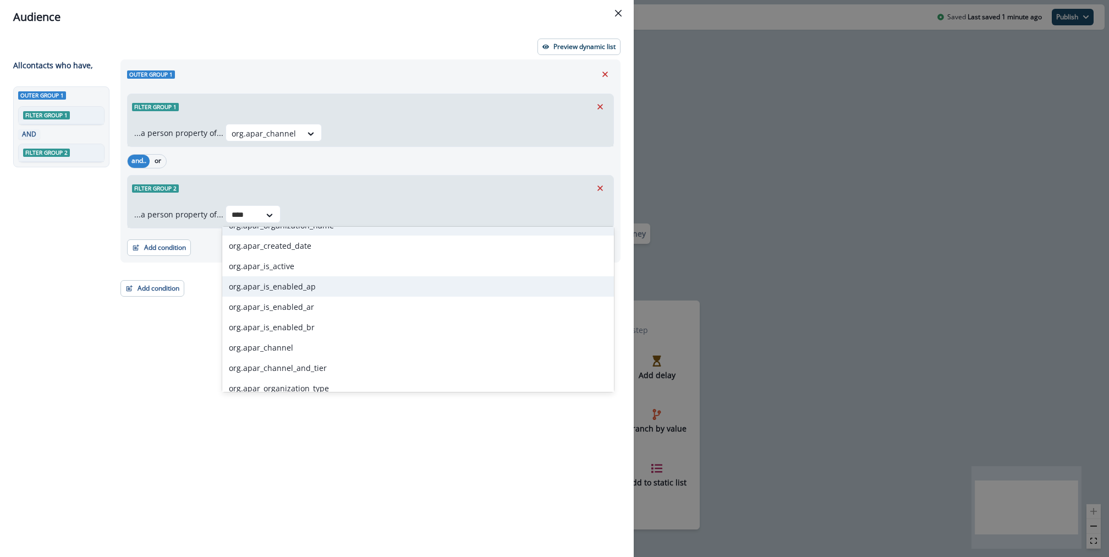
scroll to position [198, 0]
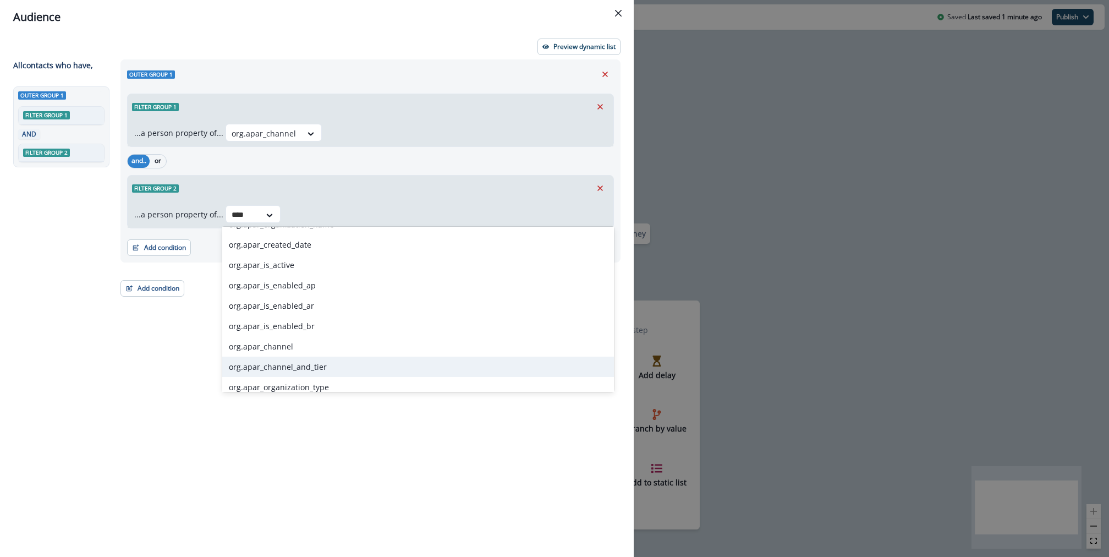
click at [371, 360] on div "org.apar_channel_and_tier" at bounding box center [418, 366] width 392 height 20
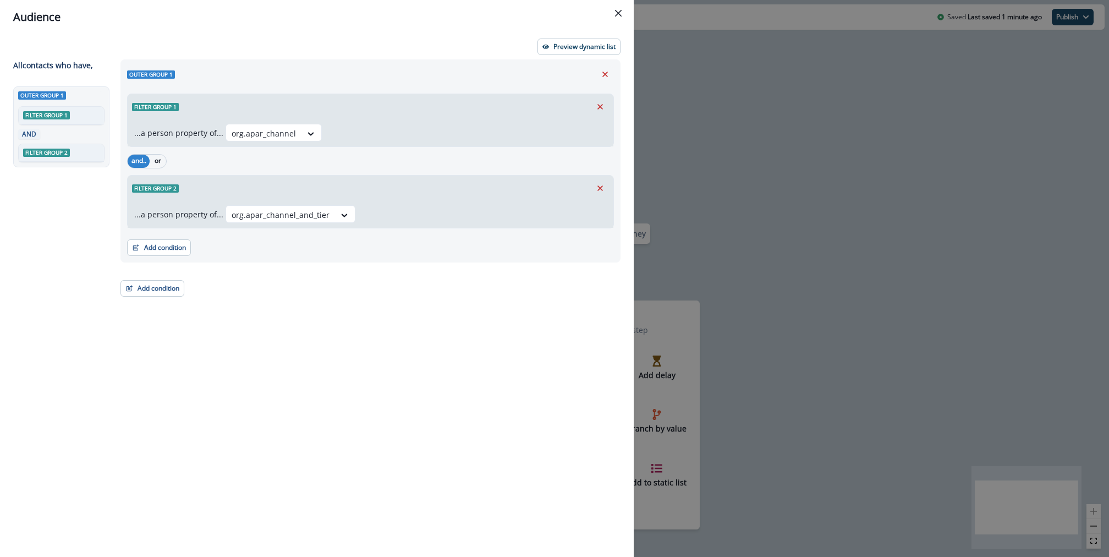
click at [342, 247] on div "Add condition Contact properties A person property Performed a product event Pe…" at bounding box center [370, 241] width 487 height 27
click at [166, 241] on button "Add condition" at bounding box center [159, 247] width 64 height 16
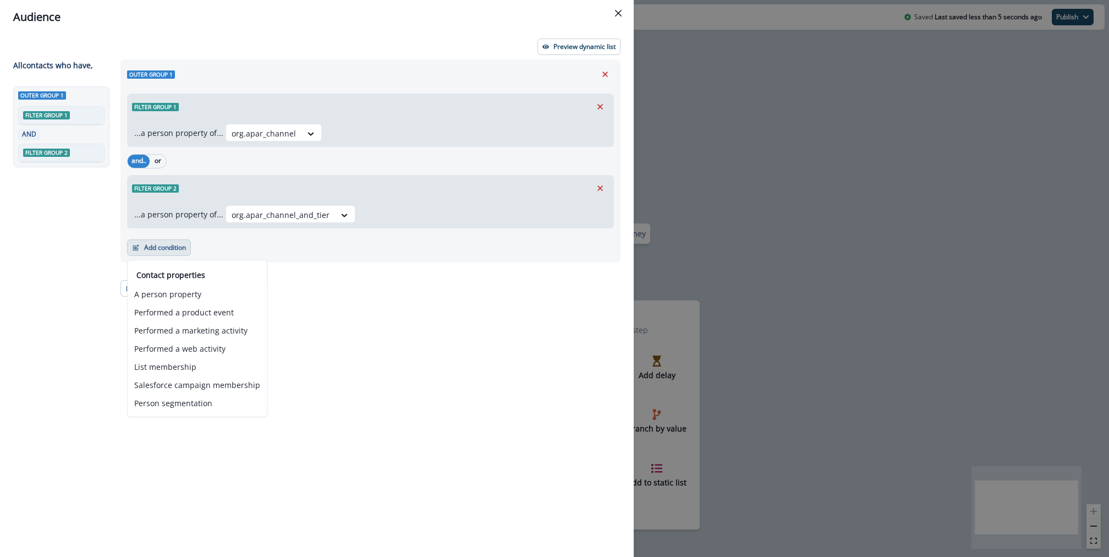
click at [166, 243] on button "Add condition" at bounding box center [159, 247] width 64 height 16
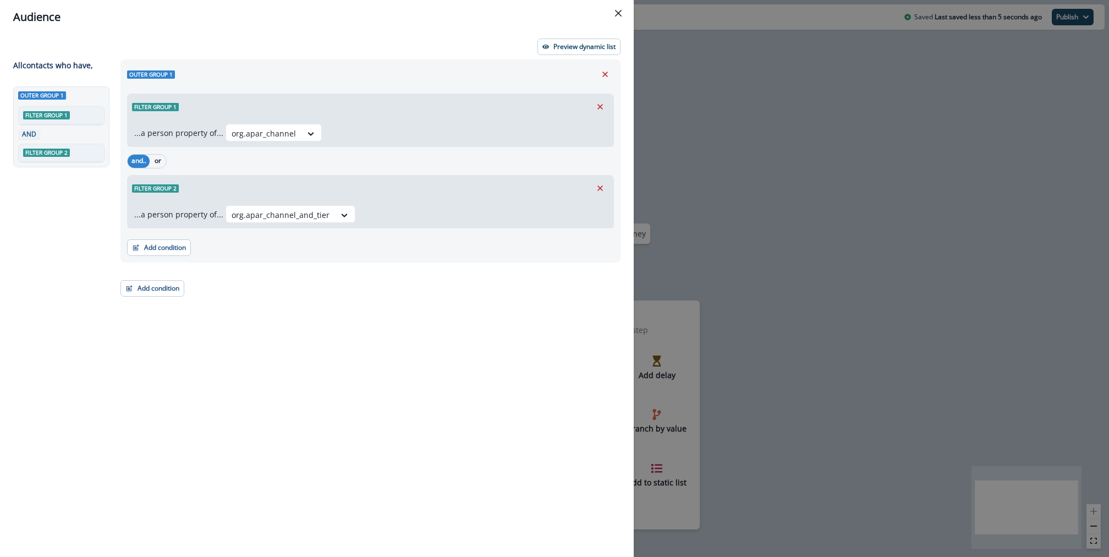
click at [169, 278] on div "Add condition Contact properties A person property Performed a product event Pe…" at bounding box center [152, 282] width 64 height 27
click at [169, 286] on button "Add condition" at bounding box center [152, 288] width 64 height 16
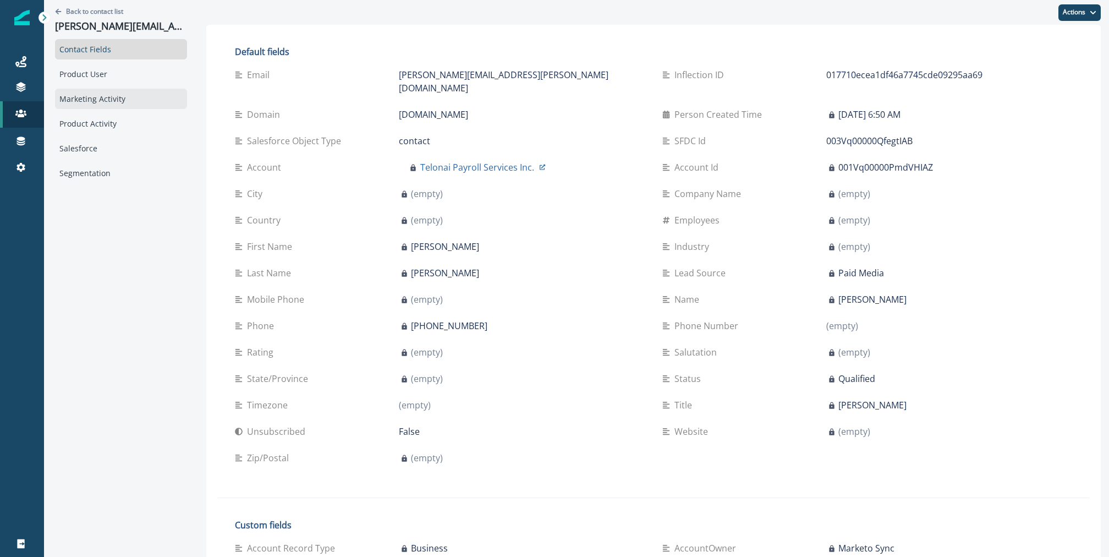
click at [135, 90] on div "Marketing Activity" at bounding box center [121, 99] width 132 height 20
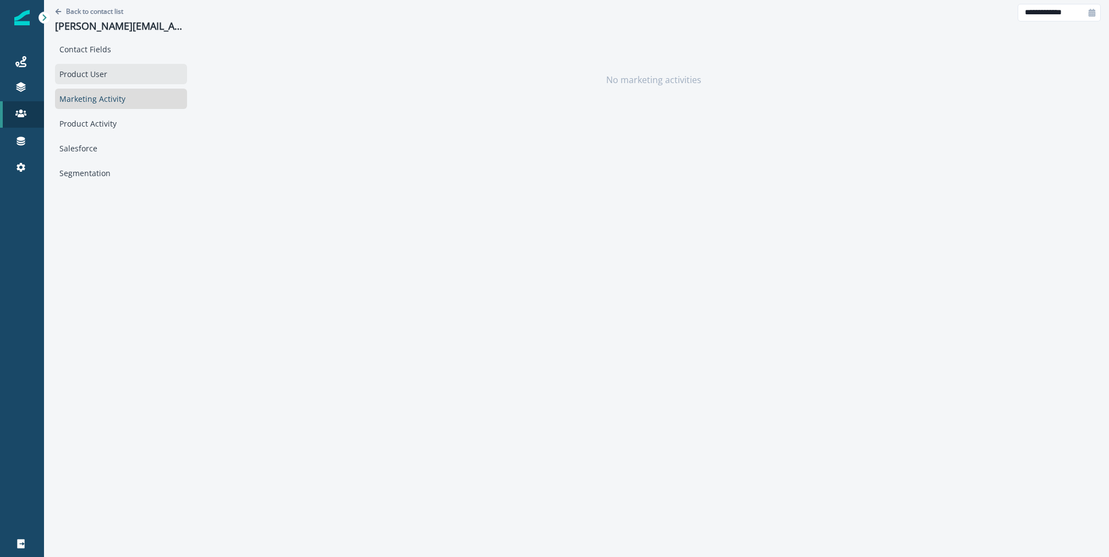
click at [126, 70] on div "Product User" at bounding box center [121, 74] width 132 height 20
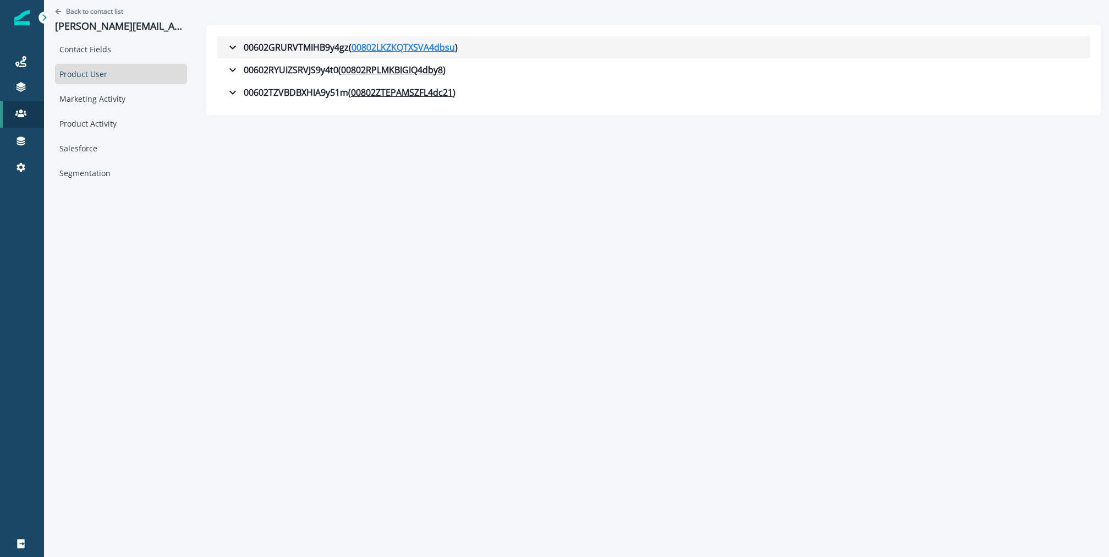
click at [375, 52] on u "00802LKZKQTXSVA4dbsu" at bounding box center [402, 47] width 103 height 13
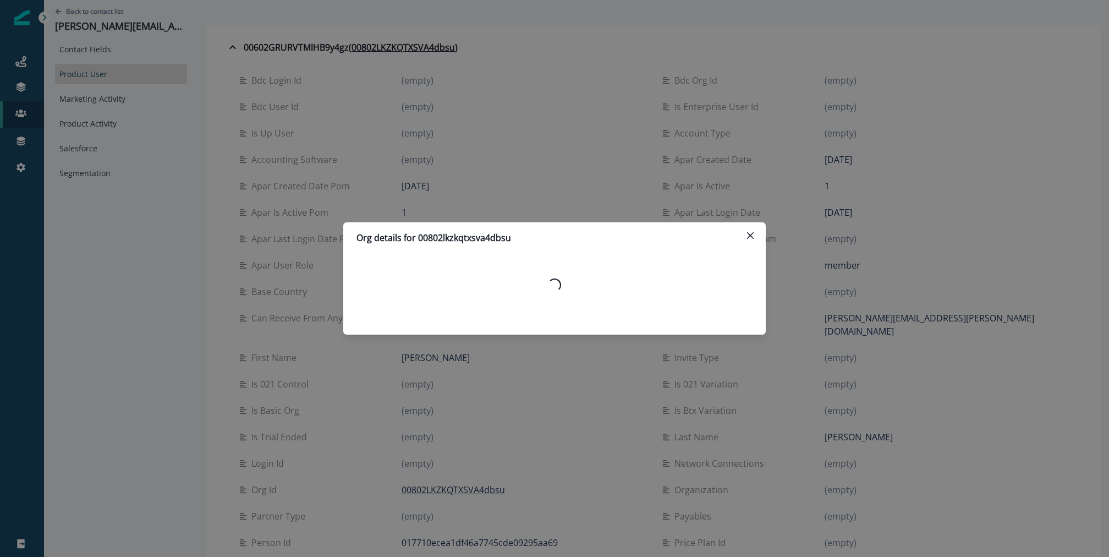
click at [157, 62] on div "Org details for 00802lkzkqtxsva4dbsu Loading..." at bounding box center [554, 278] width 1109 height 557
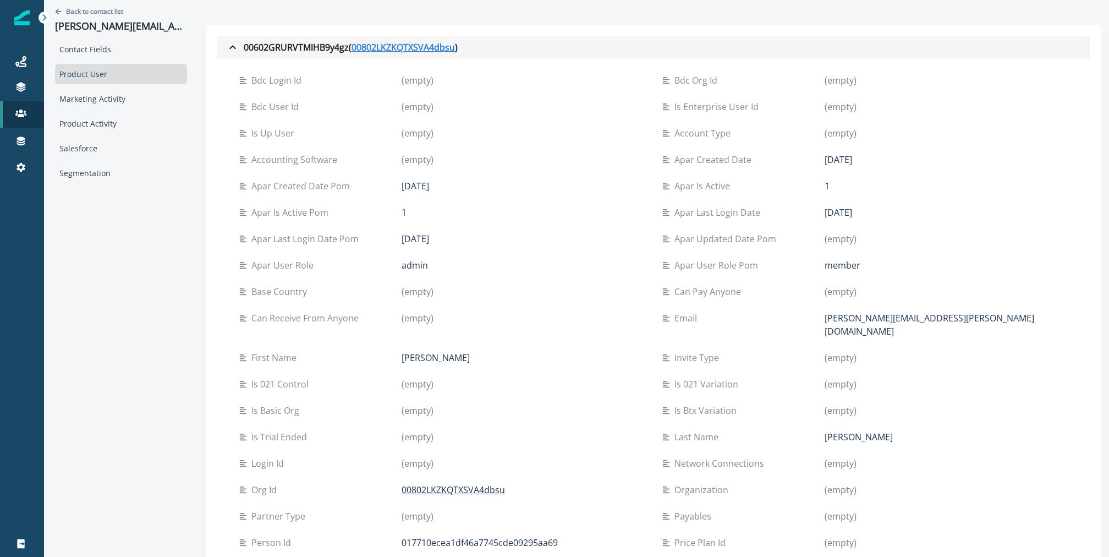
click at [373, 46] on u "00802LKZKQTXSVA4dbsu" at bounding box center [402, 47] width 103 height 13
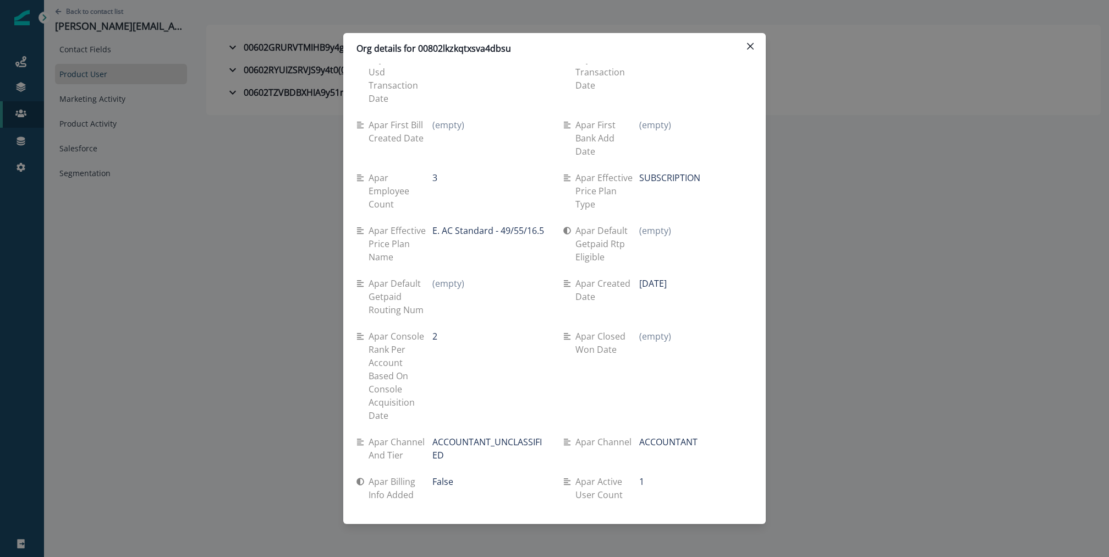
scroll to position [4644, 0]
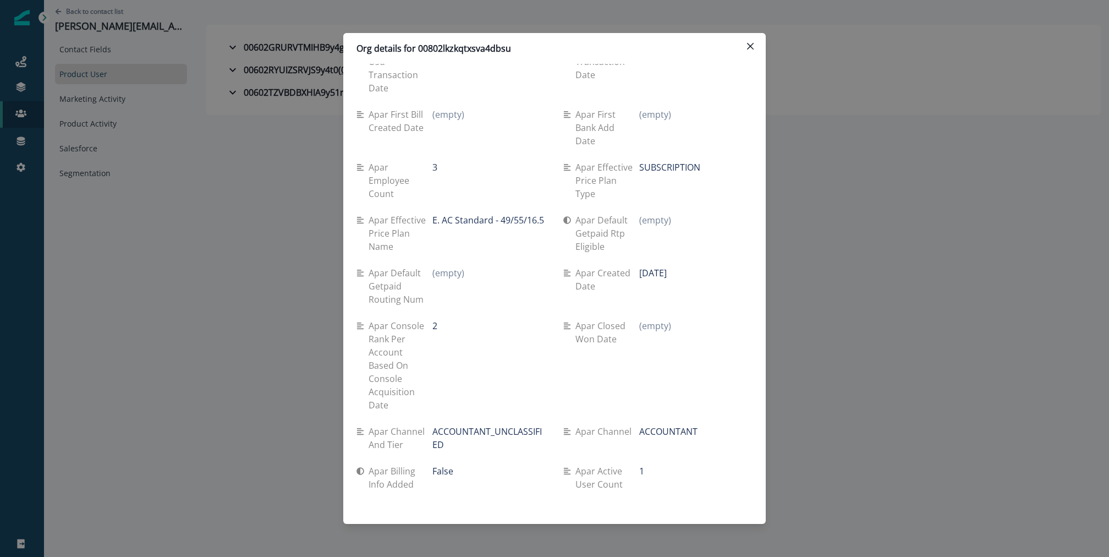
click at [236, 103] on div "Org details for 00802lkzkqtxsva4dbsu Se travel spend lifetime (empty) Se spend …" at bounding box center [554, 278] width 1109 height 557
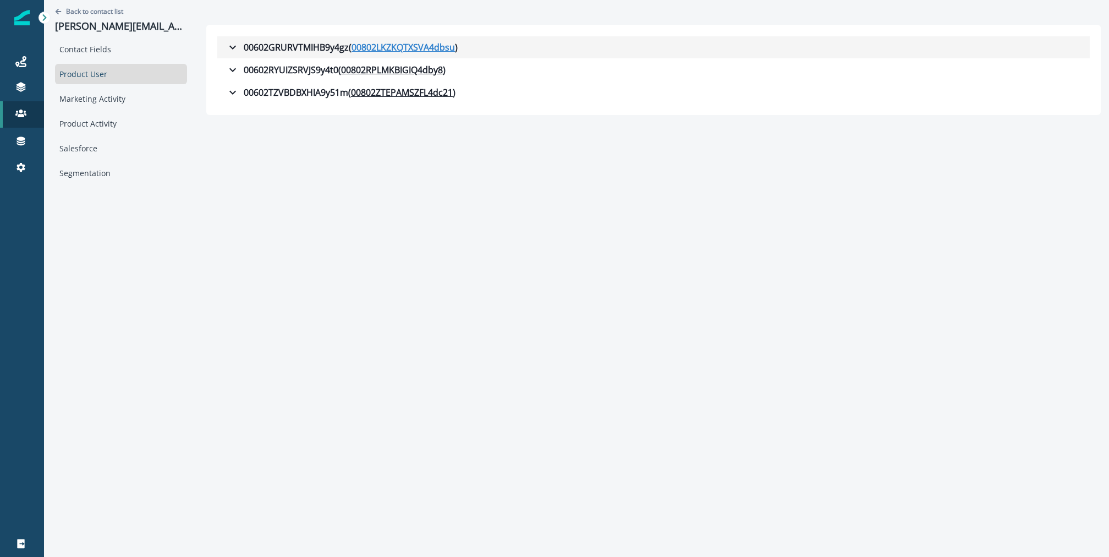
click at [415, 48] on u "00802LKZKQTXSVA4dbsu" at bounding box center [402, 47] width 103 height 13
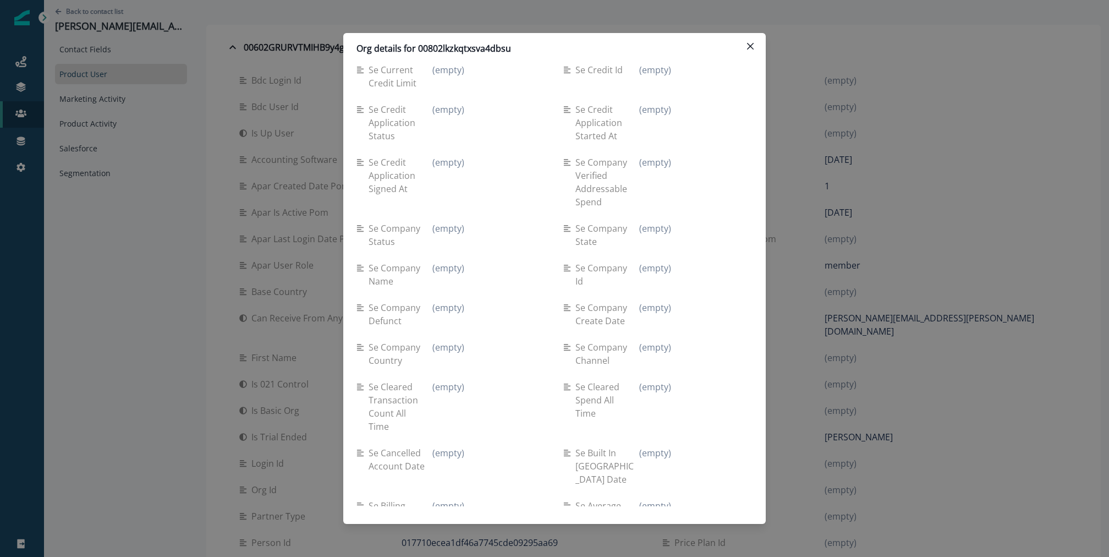
scroll to position [1741, 0]
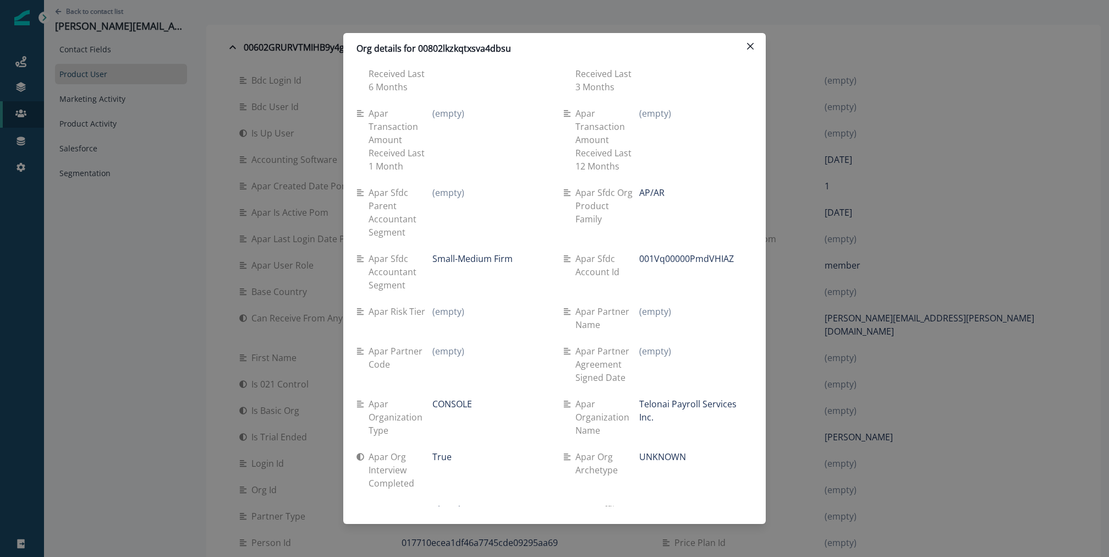
click at [168, 80] on div "Org details for 00802lkzkqtxsva4dbsu Se travel spend lifetime (empty) Se spend …" at bounding box center [554, 278] width 1109 height 557
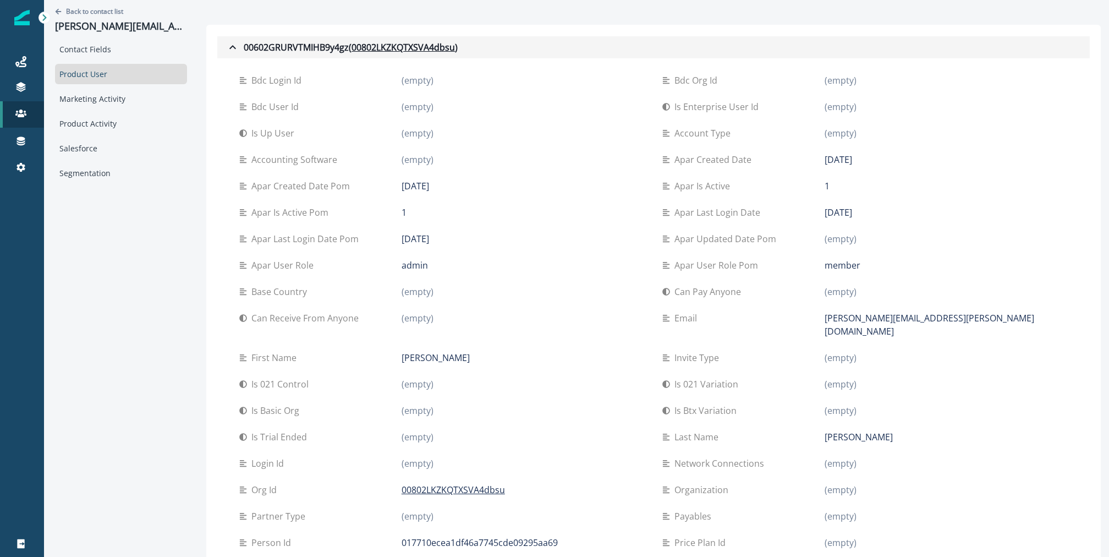
click at [228, 41] on icon "button" at bounding box center [232, 47] width 13 height 13
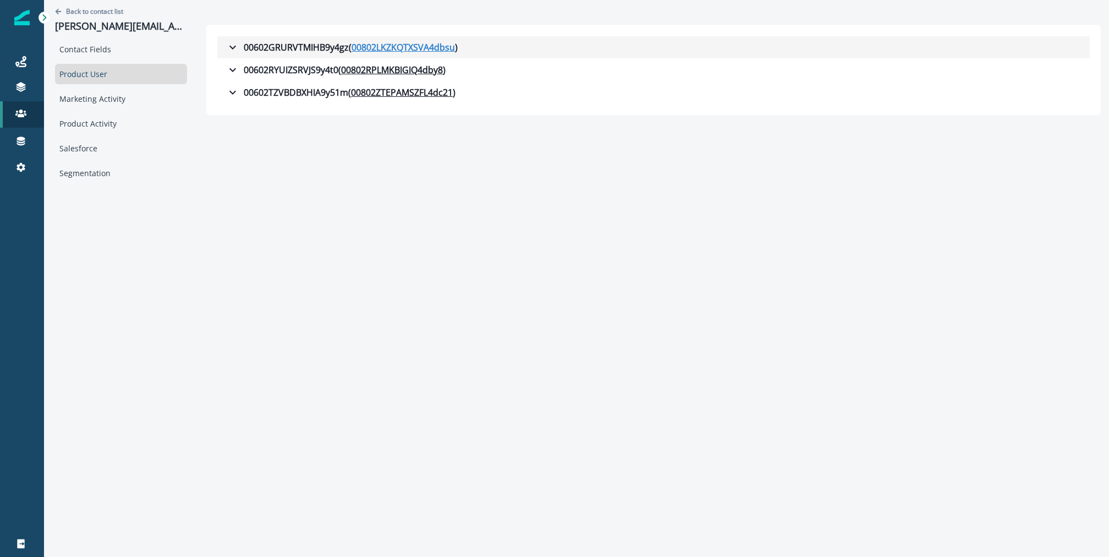
click at [398, 53] on u "00802LKZKQTXSVA4dbsu" at bounding box center [402, 47] width 103 height 13
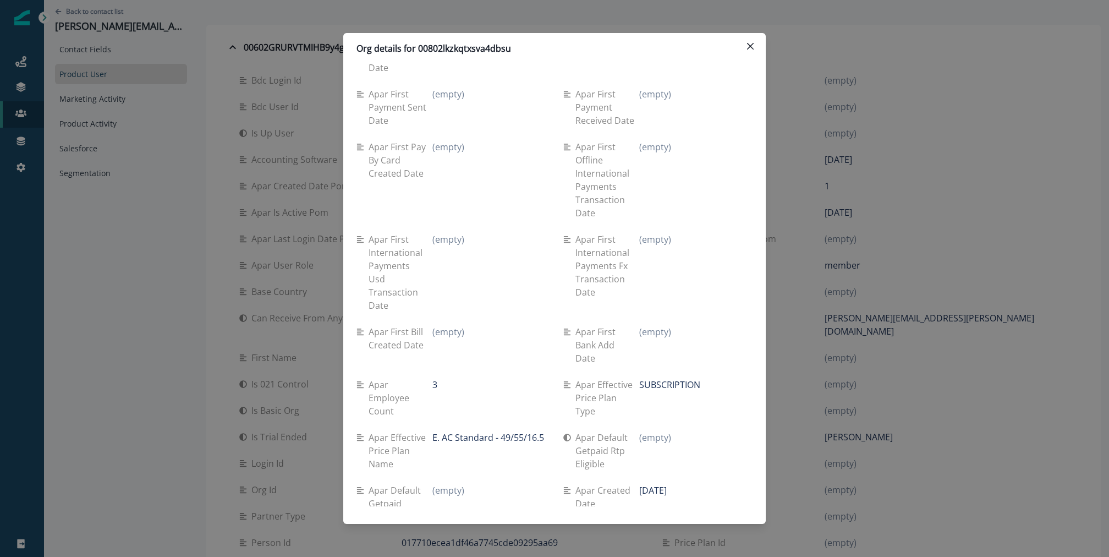
scroll to position [4644, 0]
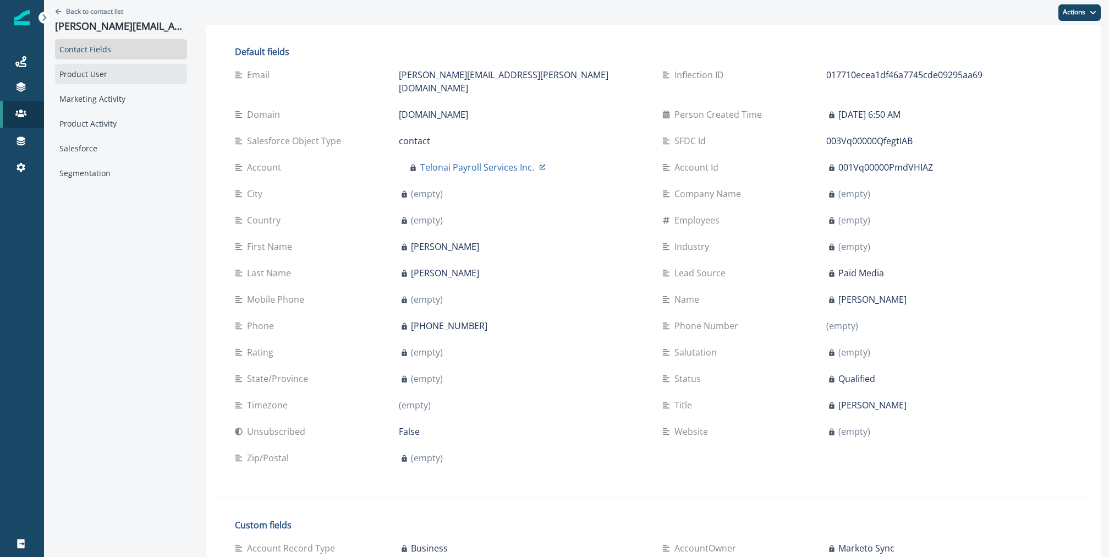
click at [111, 74] on div "Product User" at bounding box center [121, 74] width 132 height 20
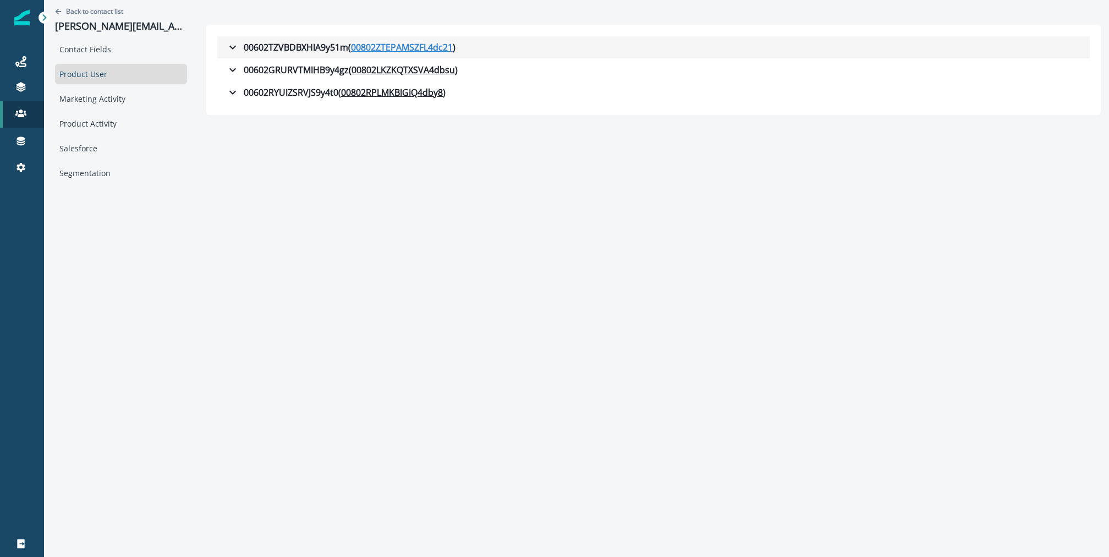
click at [423, 42] on u "00802ZTEPAMSZFL4dc21" at bounding box center [402, 47] width 102 height 13
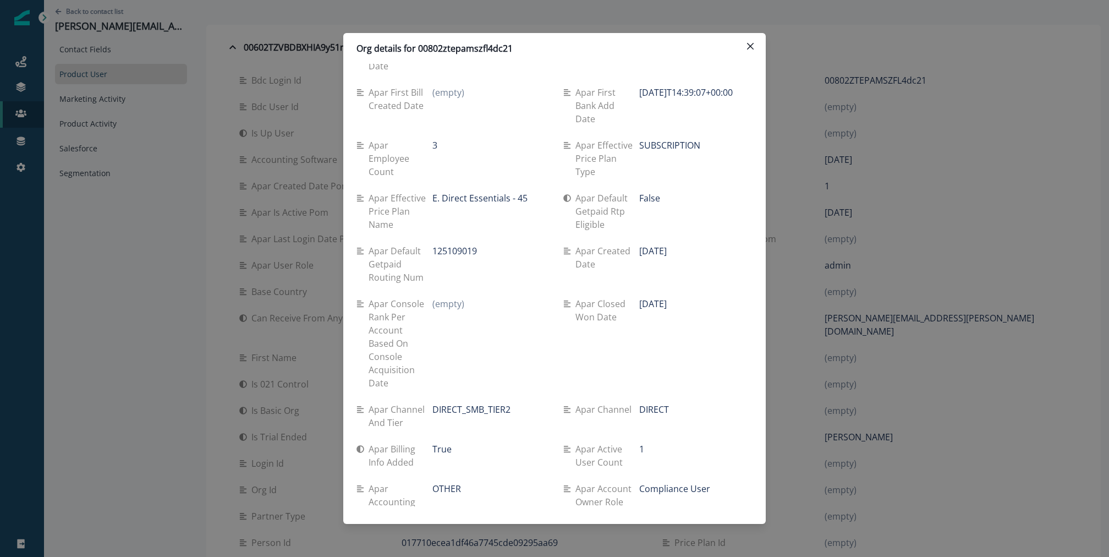
scroll to position [4668, 0]
click at [579, 401] on p "Apar channel" at bounding box center [605, 407] width 60 height 13
drag, startPoint x: 579, startPoint y: 315, endPoint x: 618, endPoint y: 315, distance: 39.6
click at [618, 401] on p "Apar channel" at bounding box center [605, 407] width 60 height 13
copy p "Apar channel"
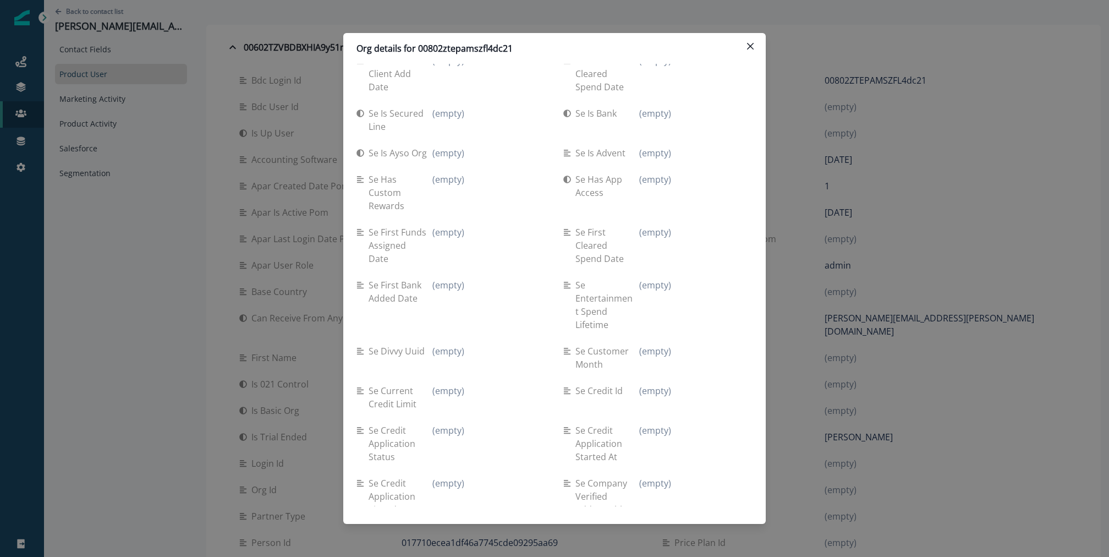
scroll to position [0, 0]
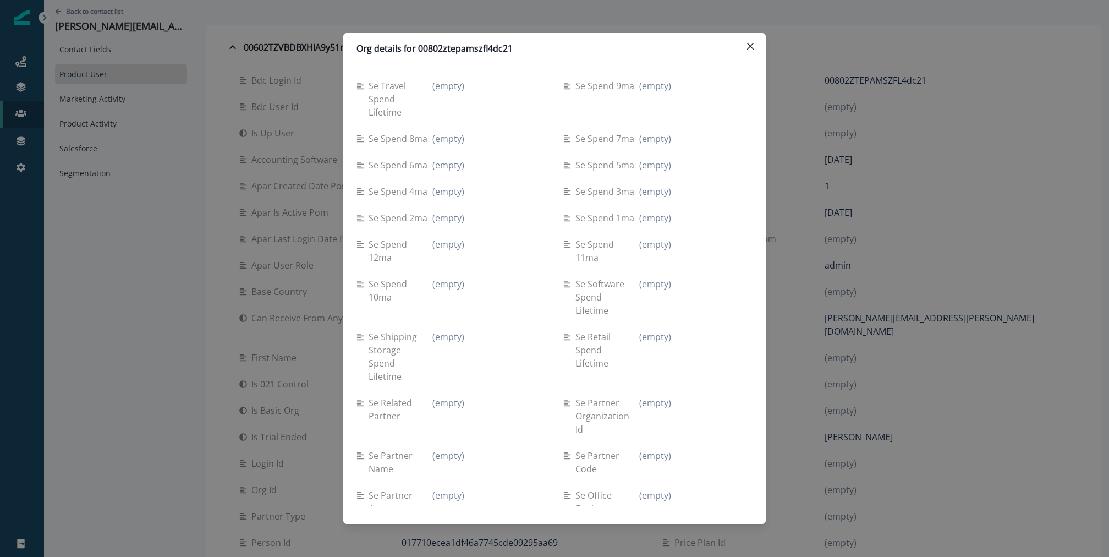
click at [915, 229] on div "Org details for 00802ztepamszfl4dc21 Se travel spend lifetime (empty) Se spend …" at bounding box center [554, 278] width 1109 height 557
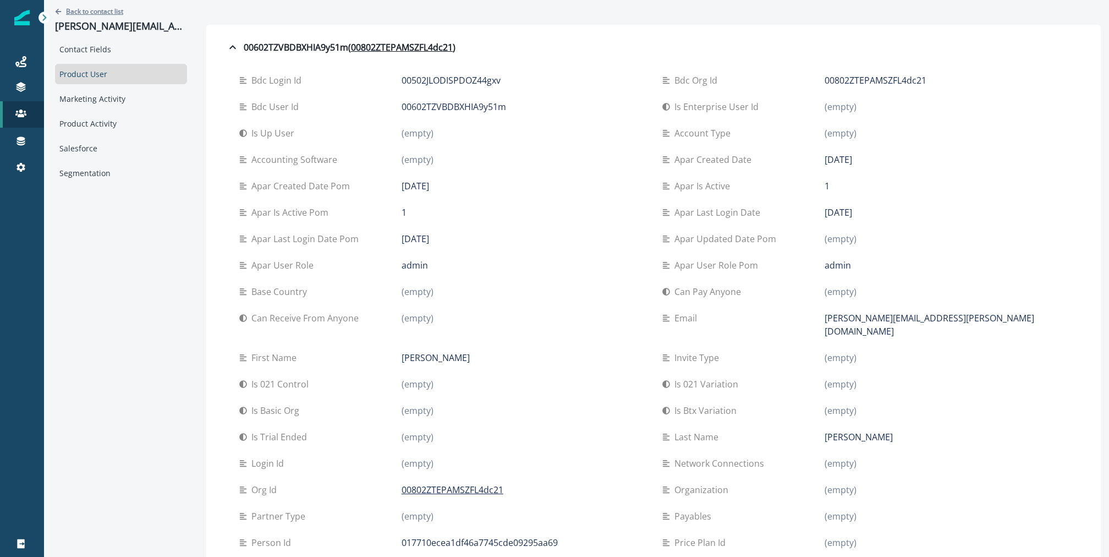
click at [87, 12] on p "Back to contact list" at bounding box center [94, 11] width 57 height 9
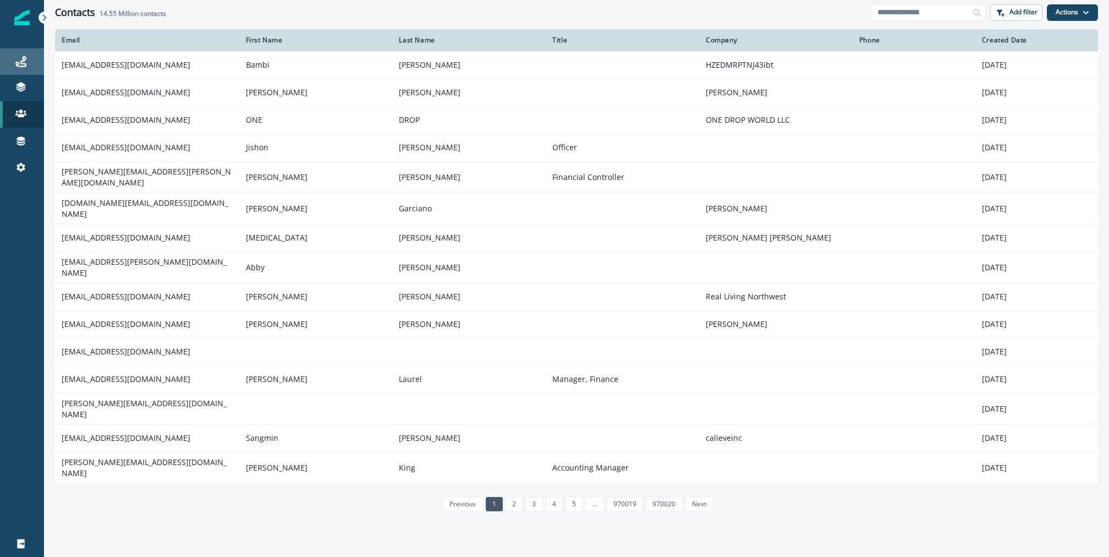
click at [13, 70] on link "Journeys" at bounding box center [22, 61] width 44 height 26
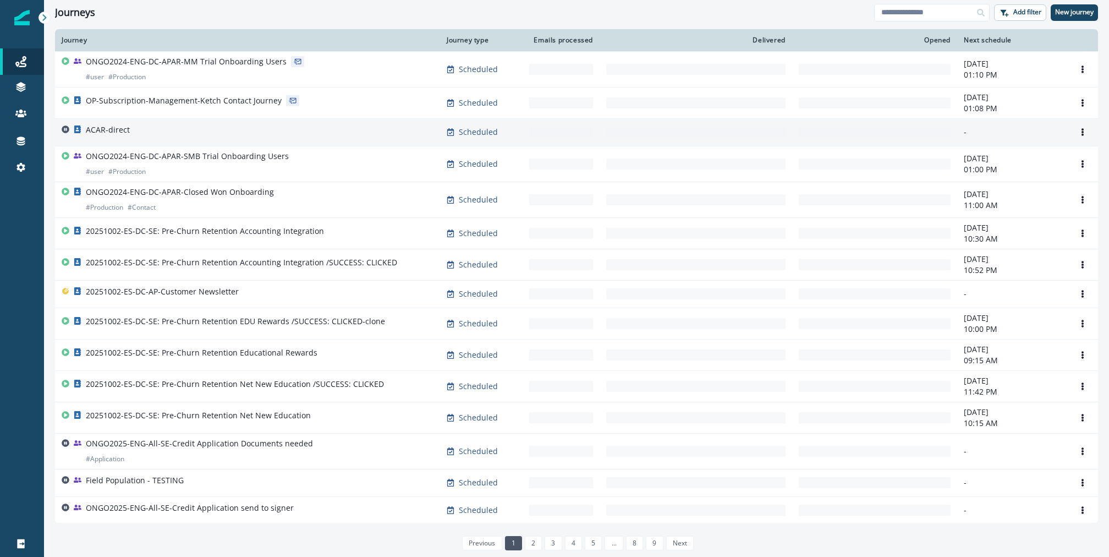
click at [181, 134] on div "ACAR-direct" at bounding box center [248, 131] width 372 height 15
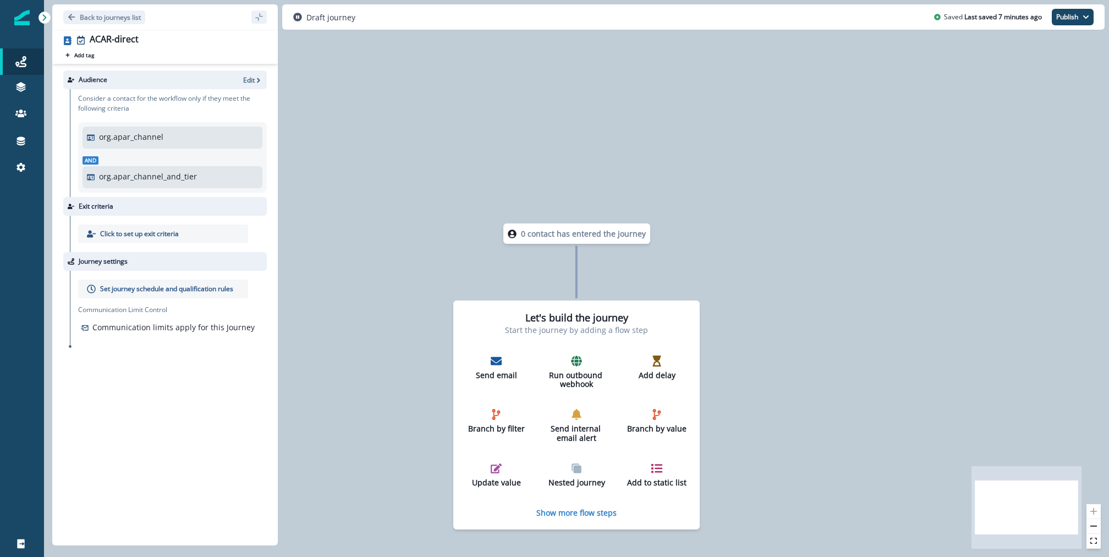
click at [124, 135] on p "org.apar_channel" at bounding box center [131, 137] width 64 height 12
click at [247, 79] on p "Edit" at bounding box center [249, 79] width 12 height 9
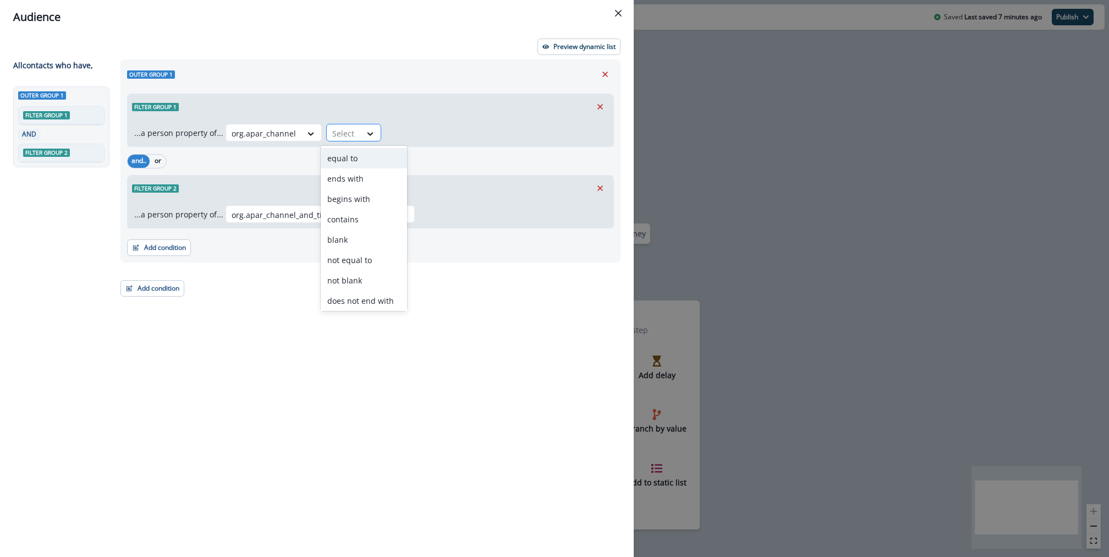
click at [332, 134] on div at bounding box center [343, 133] width 23 height 14
click at [342, 152] on div "equal to" at bounding box center [364, 158] width 86 height 20
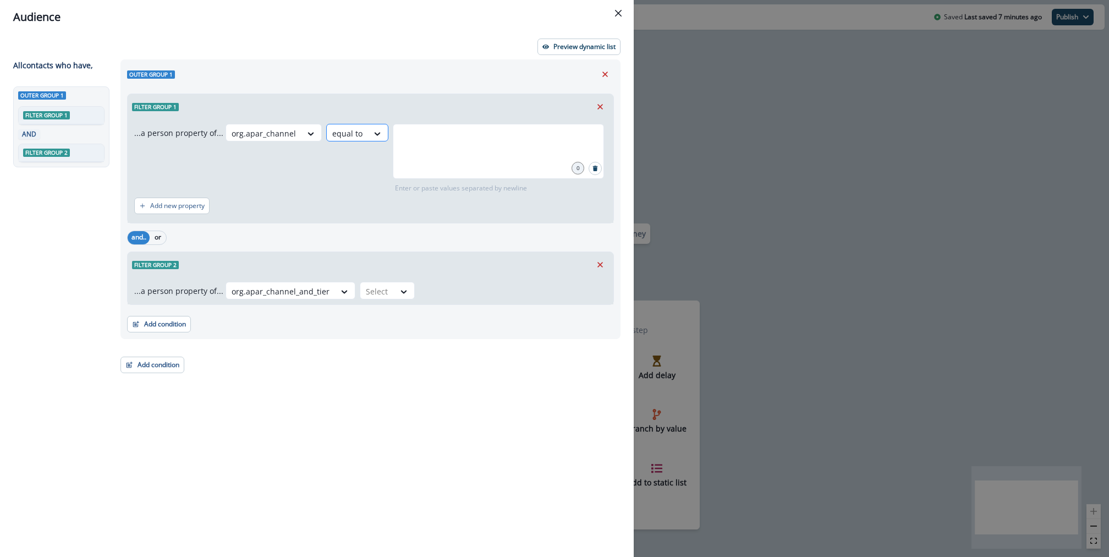
click at [357, 139] on div "equal to" at bounding box center [347, 133] width 41 height 18
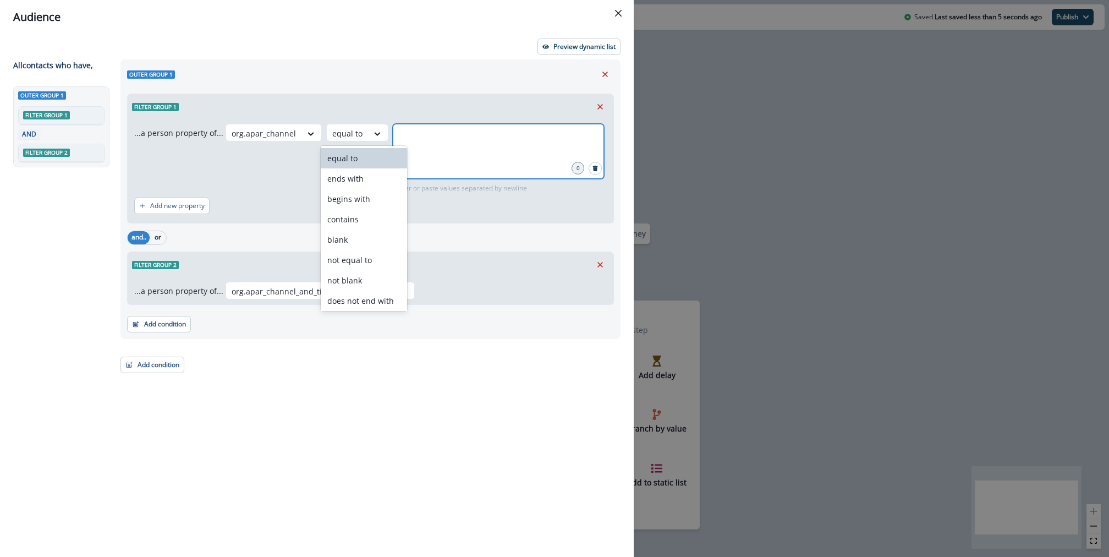
click at [511, 147] on input "text" at bounding box center [498, 137] width 208 height 22
